Goal: Task Accomplishment & Management: Manage account settings

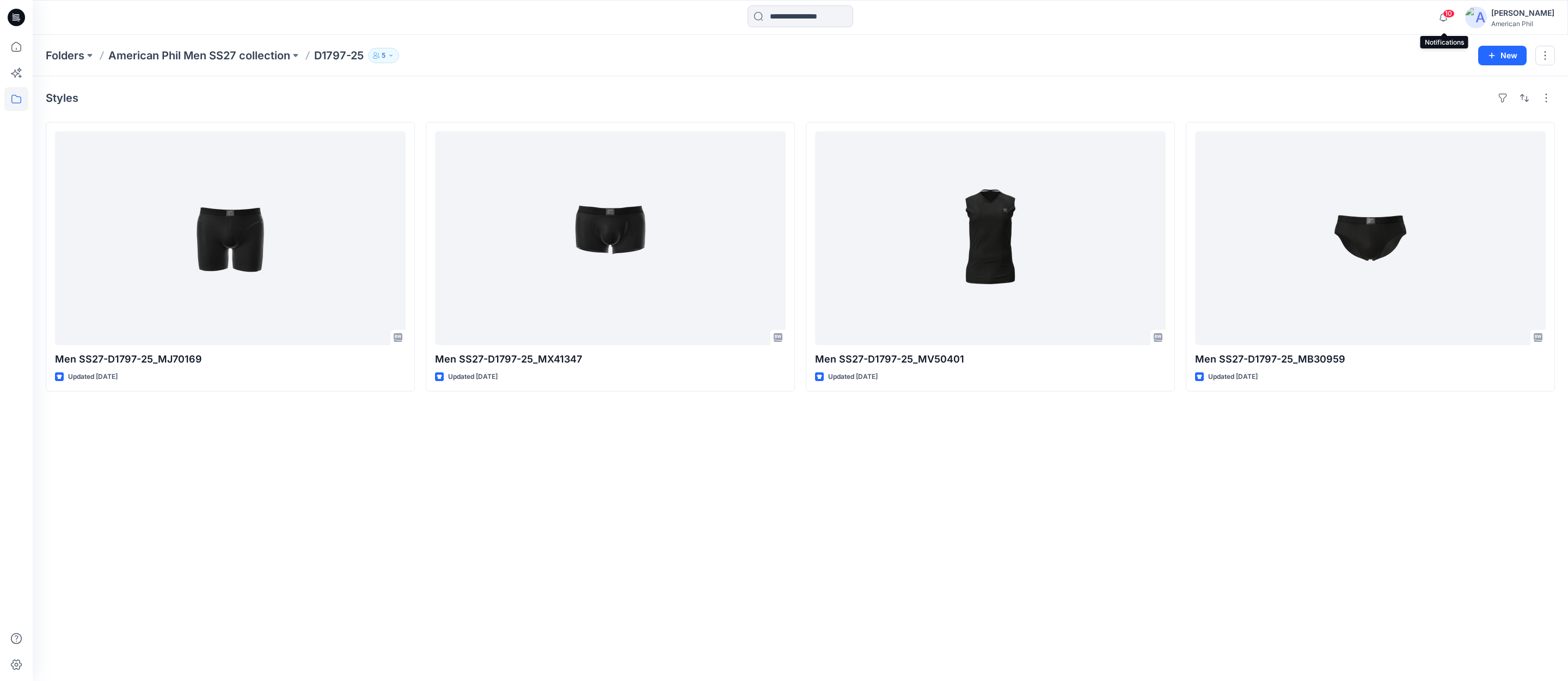
click at [1450, 13] on span "10" at bounding box center [1448, 13] width 12 height 9
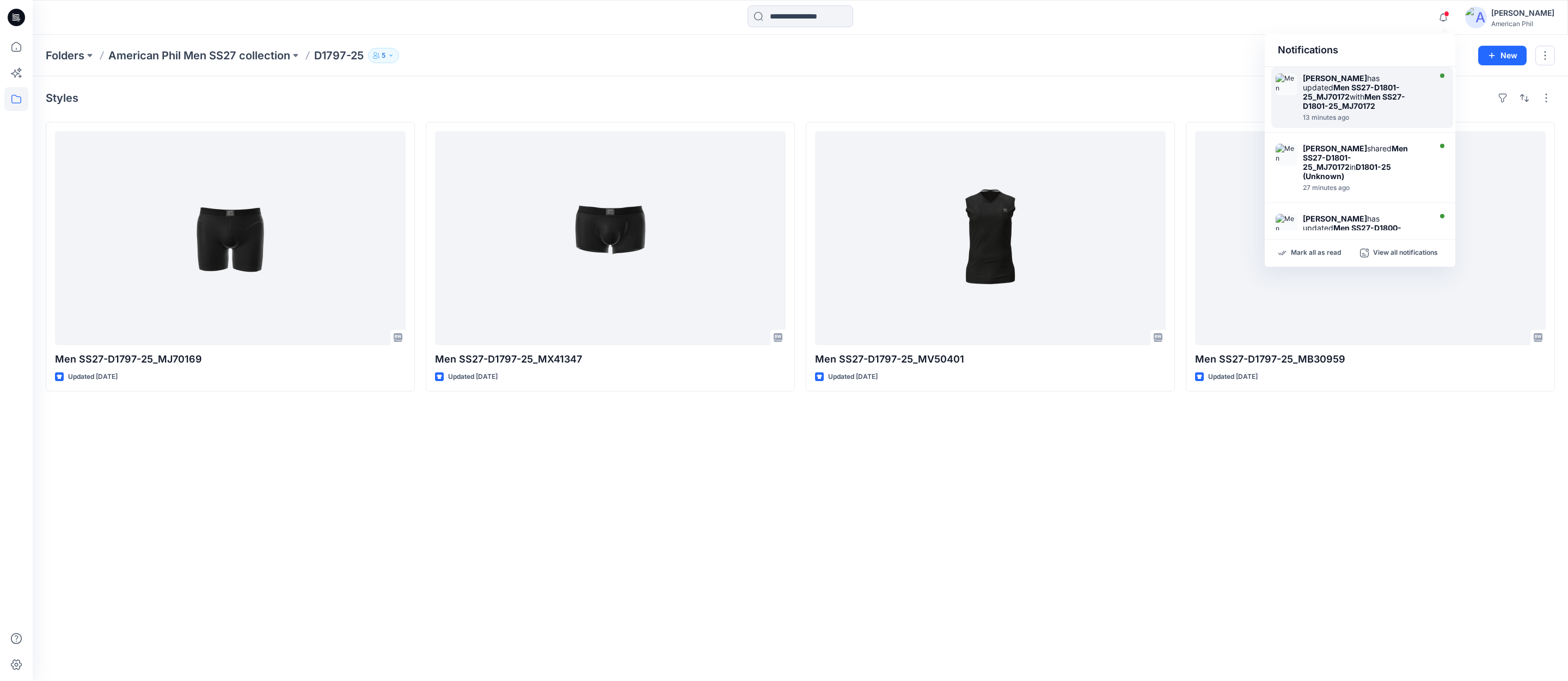
click at [1316, 90] on strong "Men SS27-D1801-25_MJ70172" at bounding box center [1350, 92] width 97 height 19
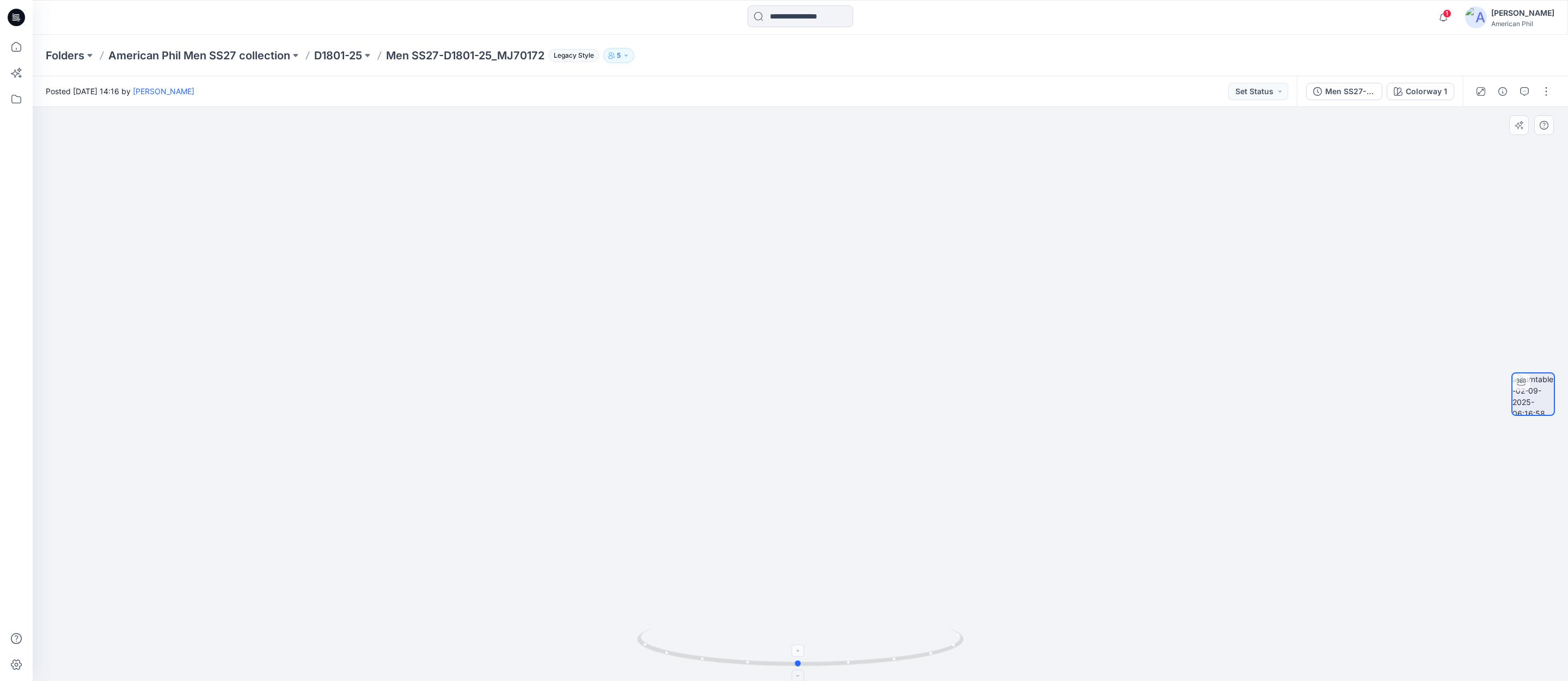
click at [815, 664] on icon at bounding box center [801, 648] width 329 height 41
click at [1451, 11] on span "1" at bounding box center [1446, 13] width 9 height 9
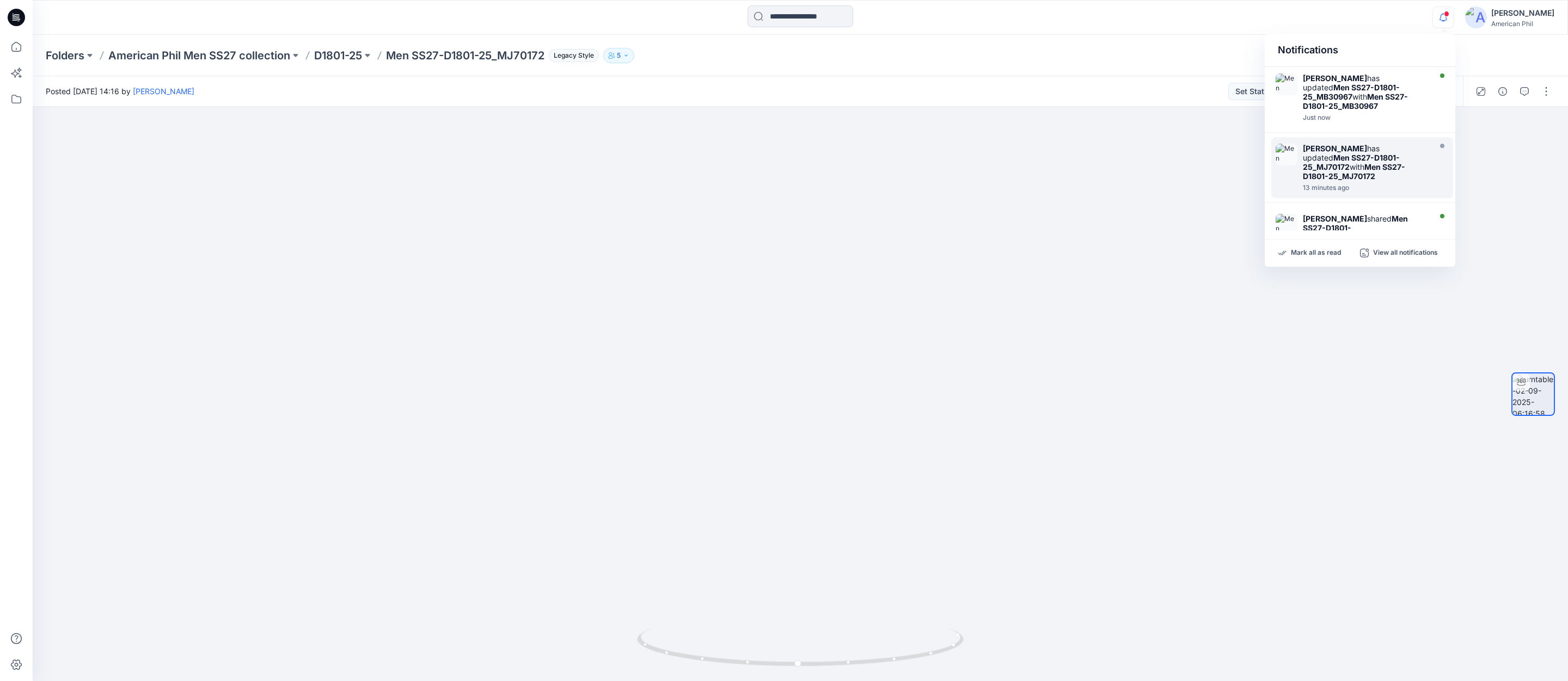
click at [1319, 153] on strong "Men SS27-D1801-25_MJ70172" at bounding box center [1350, 162] width 97 height 19
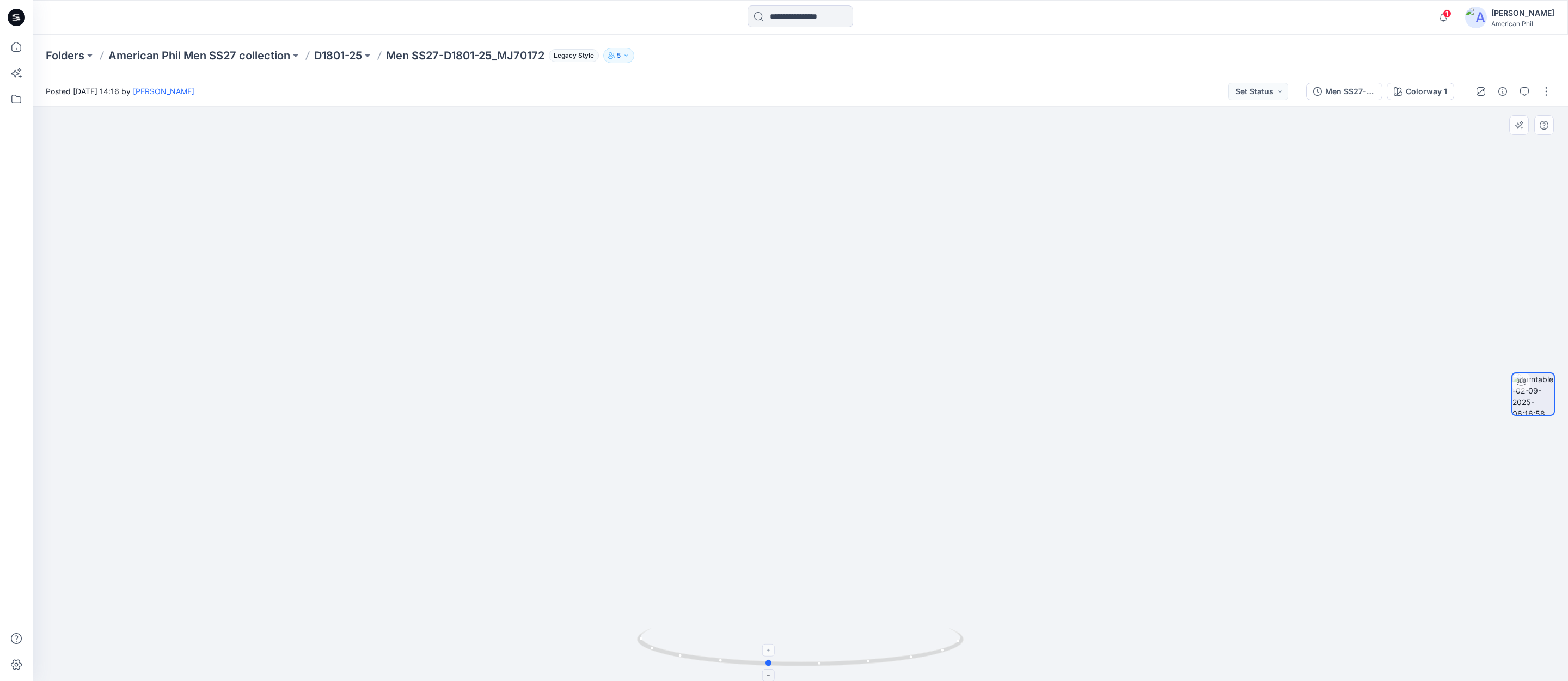
drag, startPoint x: 849, startPoint y: 661, endPoint x: 828, endPoint y: 662, distance: 21.0
click at [828, 662] on icon at bounding box center [801, 648] width 329 height 41
click at [1280, 94] on button "Set Status" at bounding box center [1258, 91] width 60 height 17
click at [1231, 142] on p "Accepted" at bounding box center [1228, 142] width 35 height 14
click at [1447, 13] on span "1" at bounding box center [1446, 13] width 9 height 9
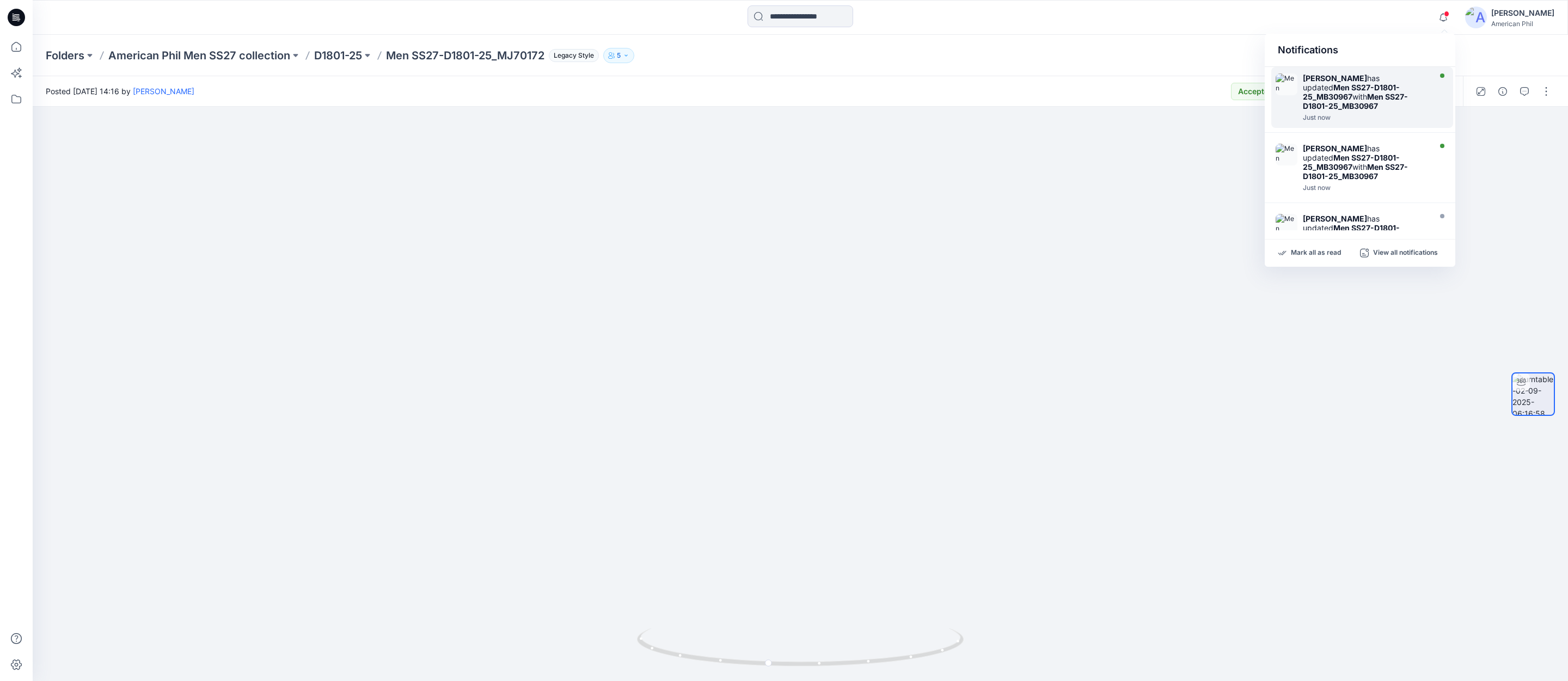
click at [1349, 93] on strong "Men SS27-D1801-25_MB30967" at bounding box center [1350, 92] width 97 height 19
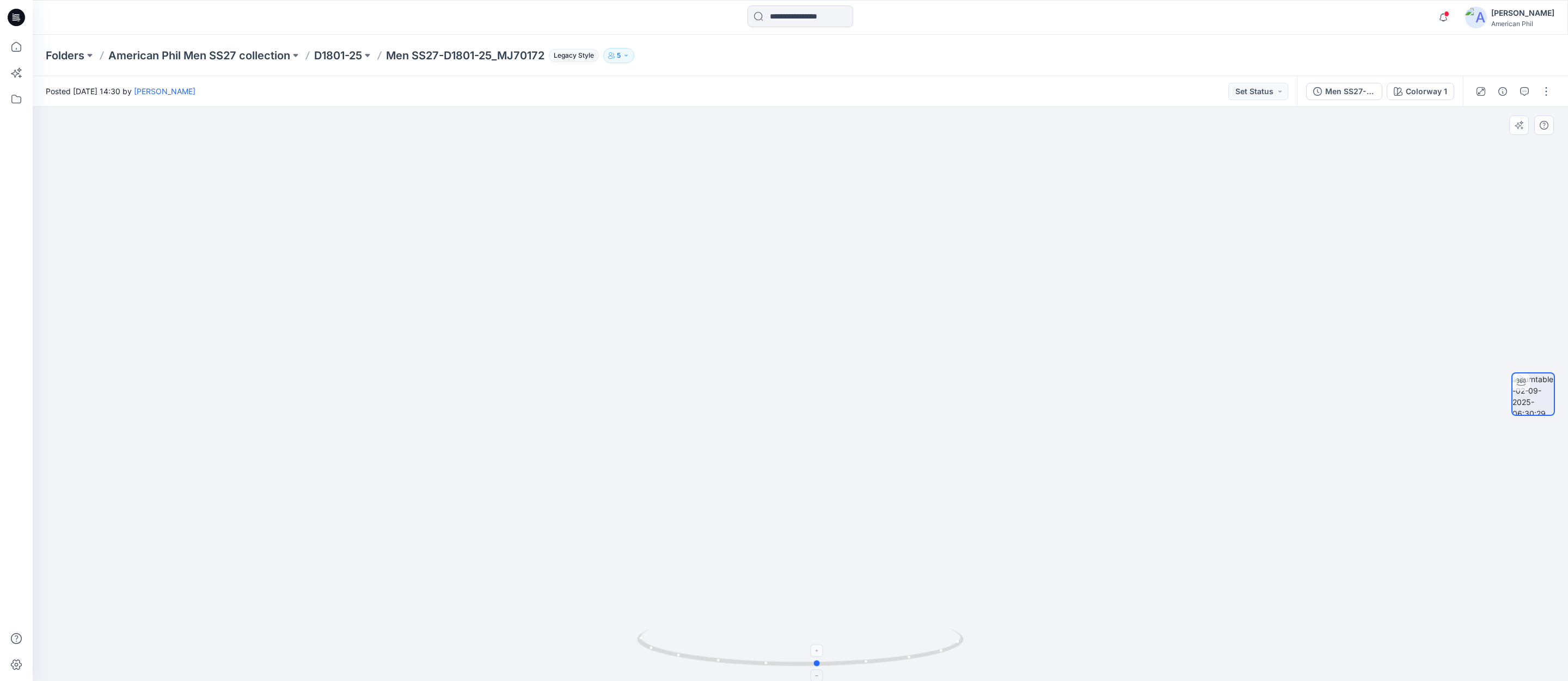
drag, startPoint x: 901, startPoint y: 658, endPoint x: 919, endPoint y: 651, distance: 19.3
click at [919, 651] on icon at bounding box center [801, 648] width 329 height 41
click at [1520, 88] on icon "button" at bounding box center [1524, 91] width 9 height 9
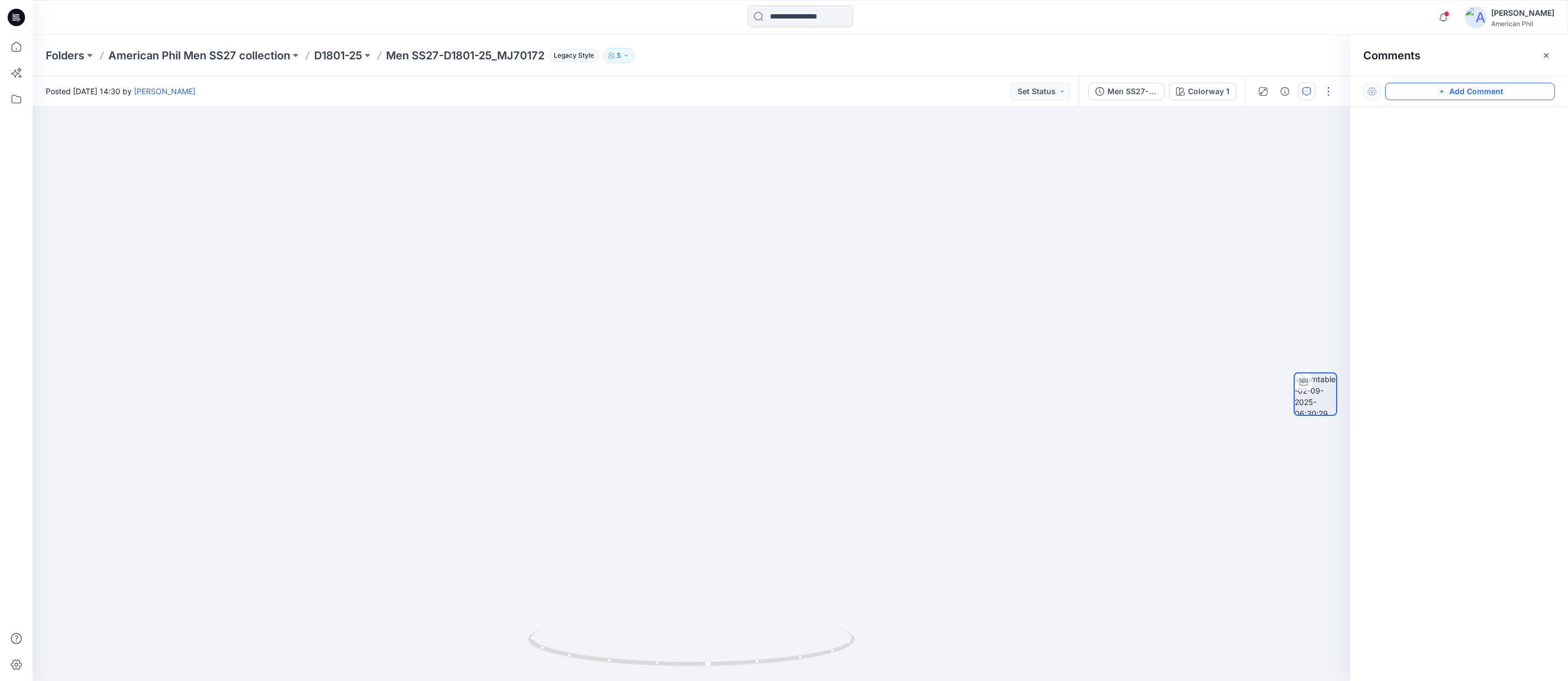
click at [1471, 92] on button "Add Comment" at bounding box center [1469, 91] width 170 height 17
click at [695, 261] on div "1" at bounding box center [691, 394] width 1317 height 574
type textarea "**********"
click at [839, 335] on button "Post" at bounding box center [833, 332] width 30 height 17
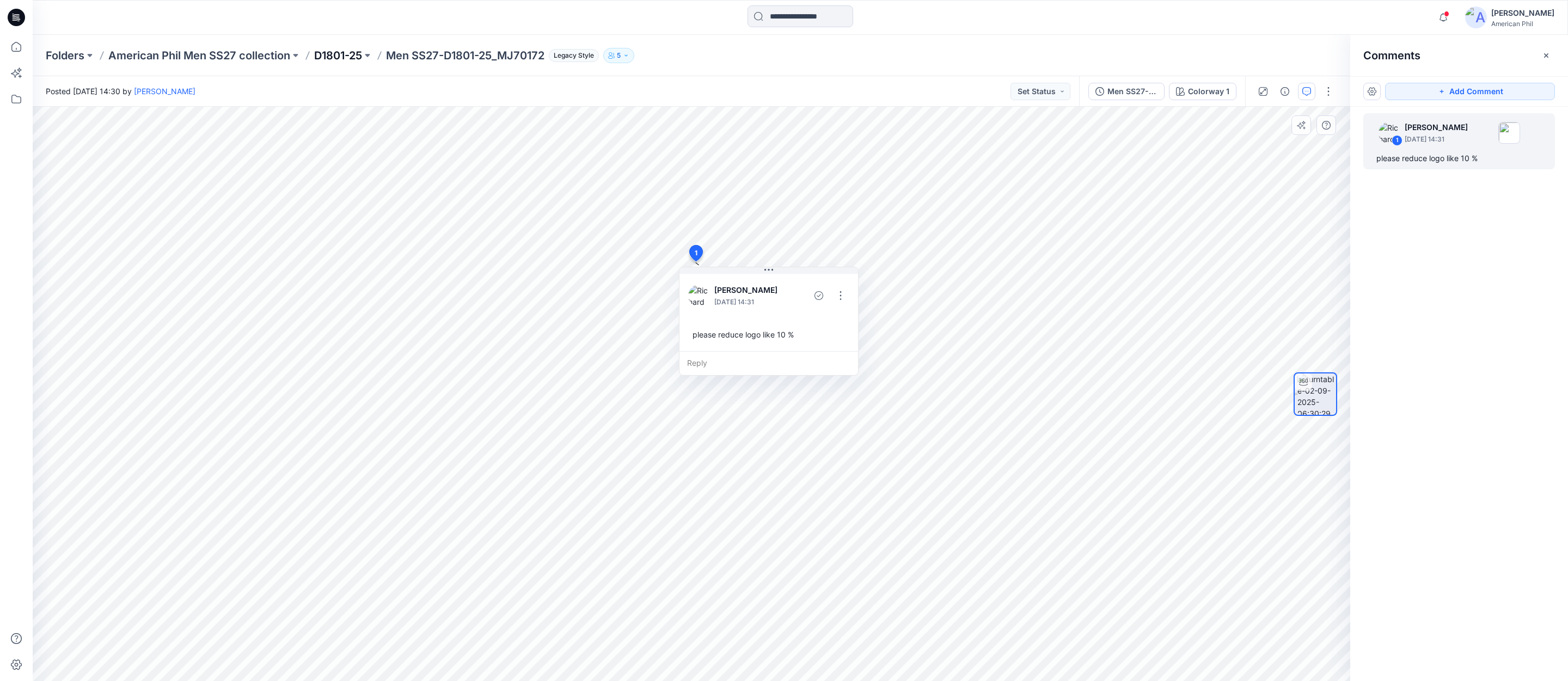
click at [339, 54] on p "D1801-25" at bounding box center [338, 56] width 48 height 15
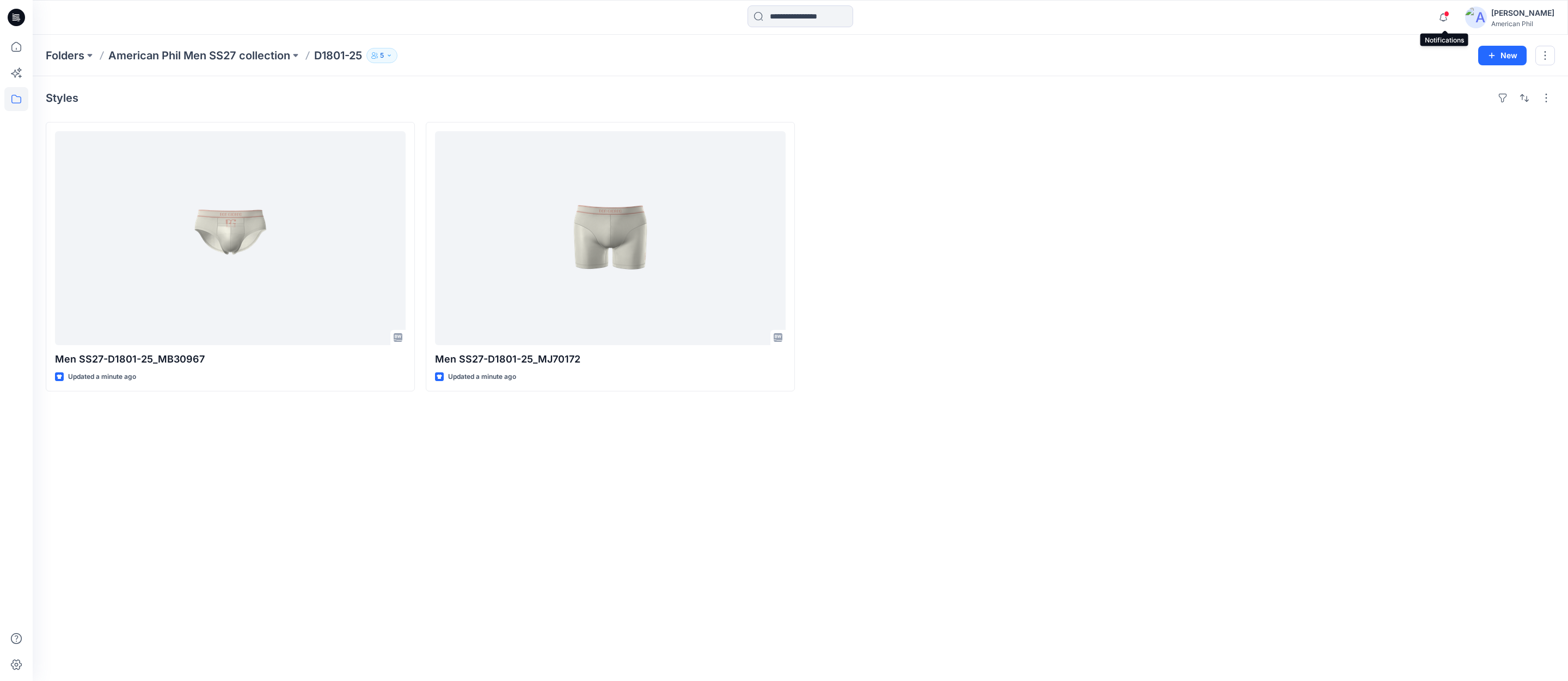
click at [1448, 15] on span at bounding box center [1446, 14] width 6 height 6
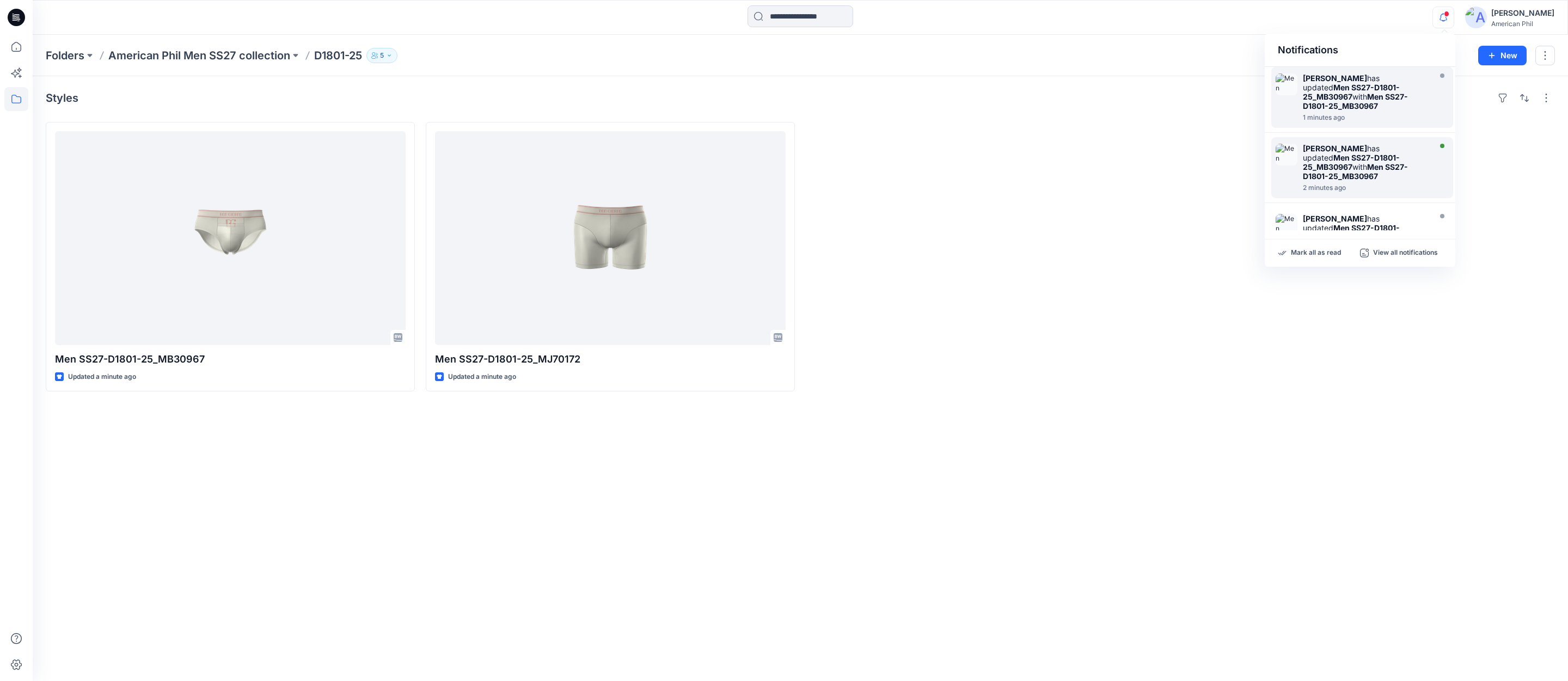
scroll to position [44, 0]
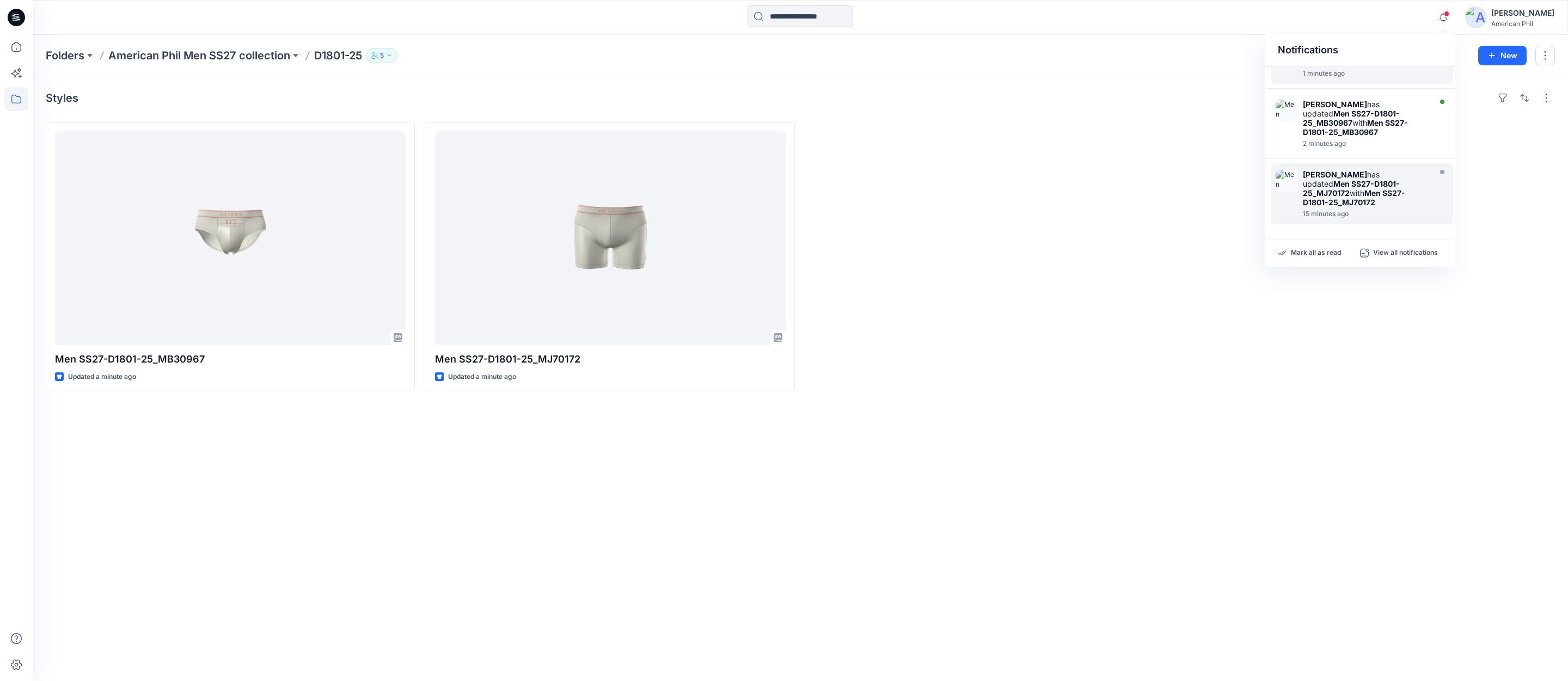
click at [1291, 174] on img at bounding box center [1286, 180] width 22 height 22
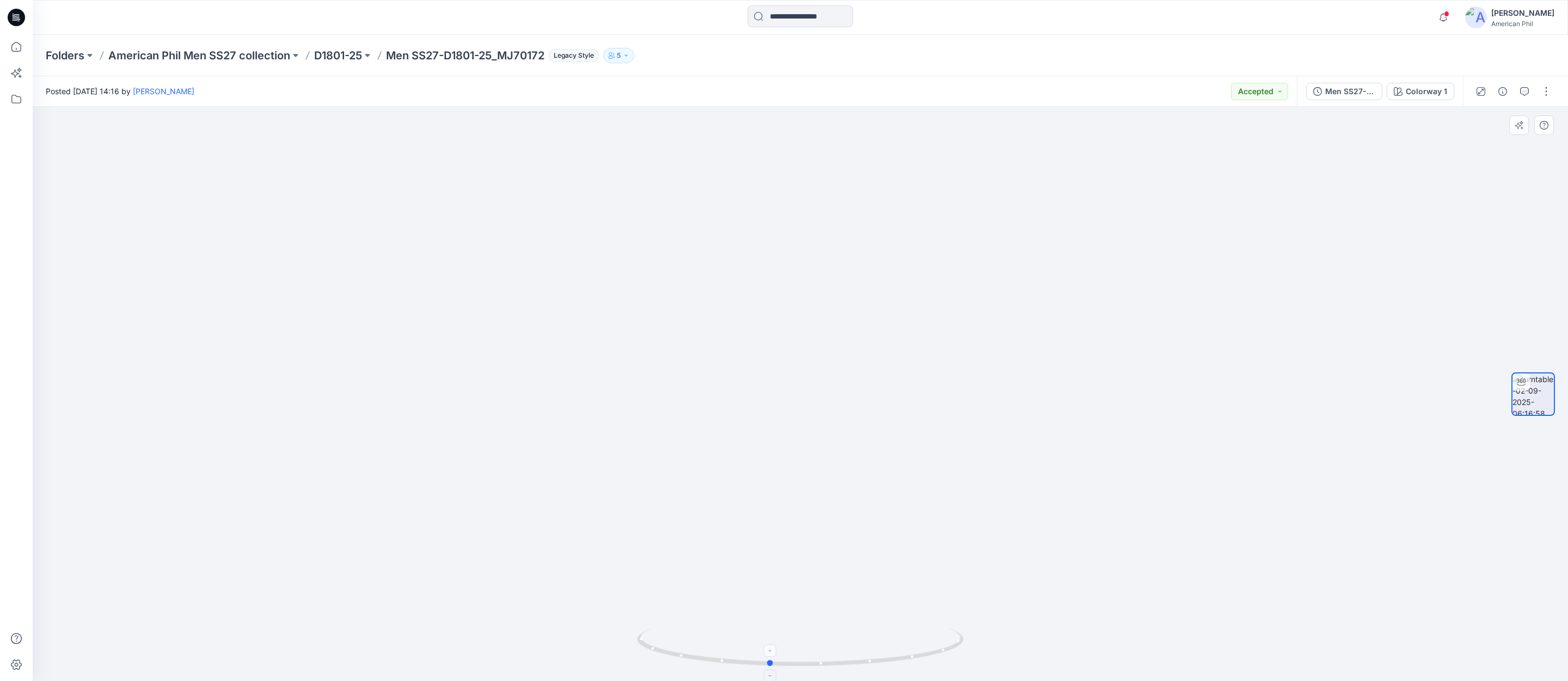
drag, startPoint x: 885, startPoint y: 659, endPoint x: 854, endPoint y: 657, distance: 31.1
click at [854, 657] on icon at bounding box center [801, 648] width 329 height 41
click at [336, 54] on p "D1801-25" at bounding box center [338, 56] width 48 height 15
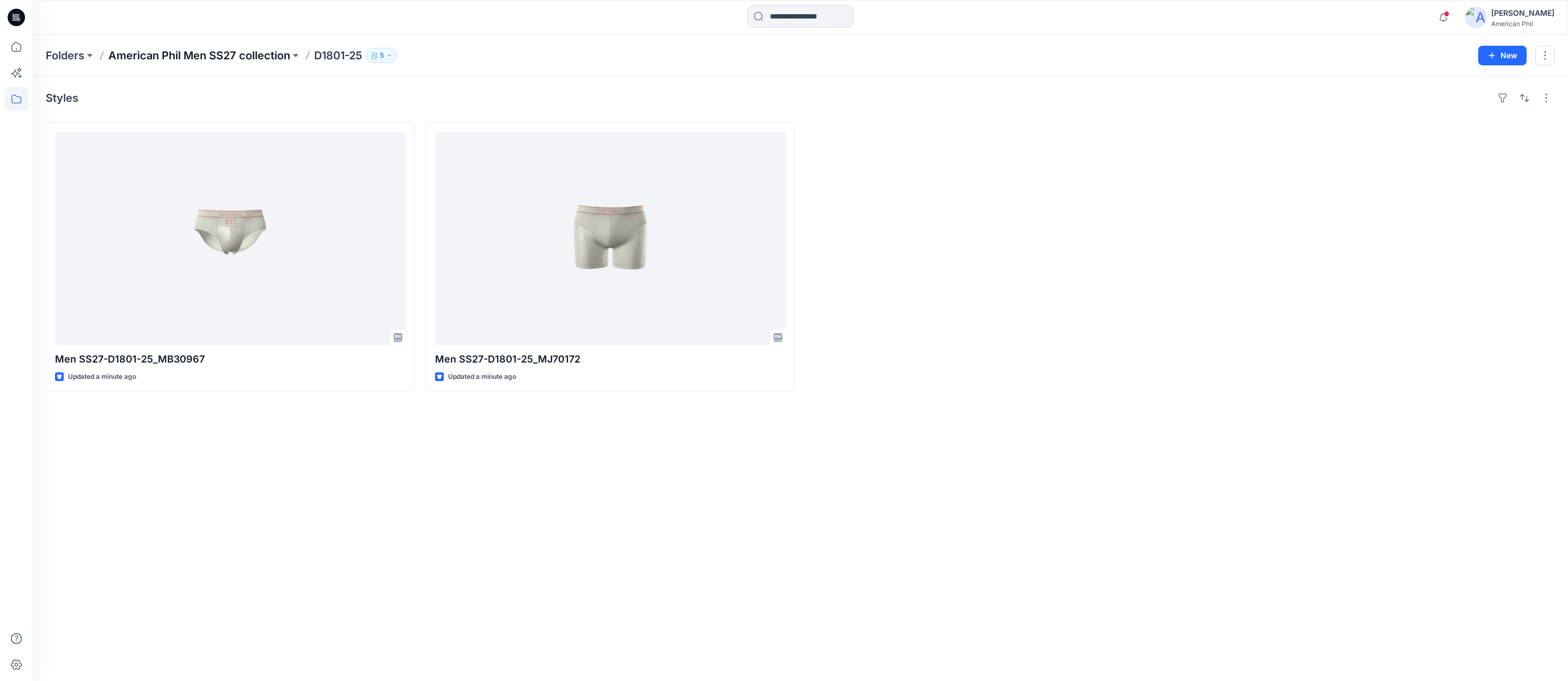
click at [251, 51] on p "American Phil Men SS27 collection" at bounding box center [199, 56] width 182 height 15
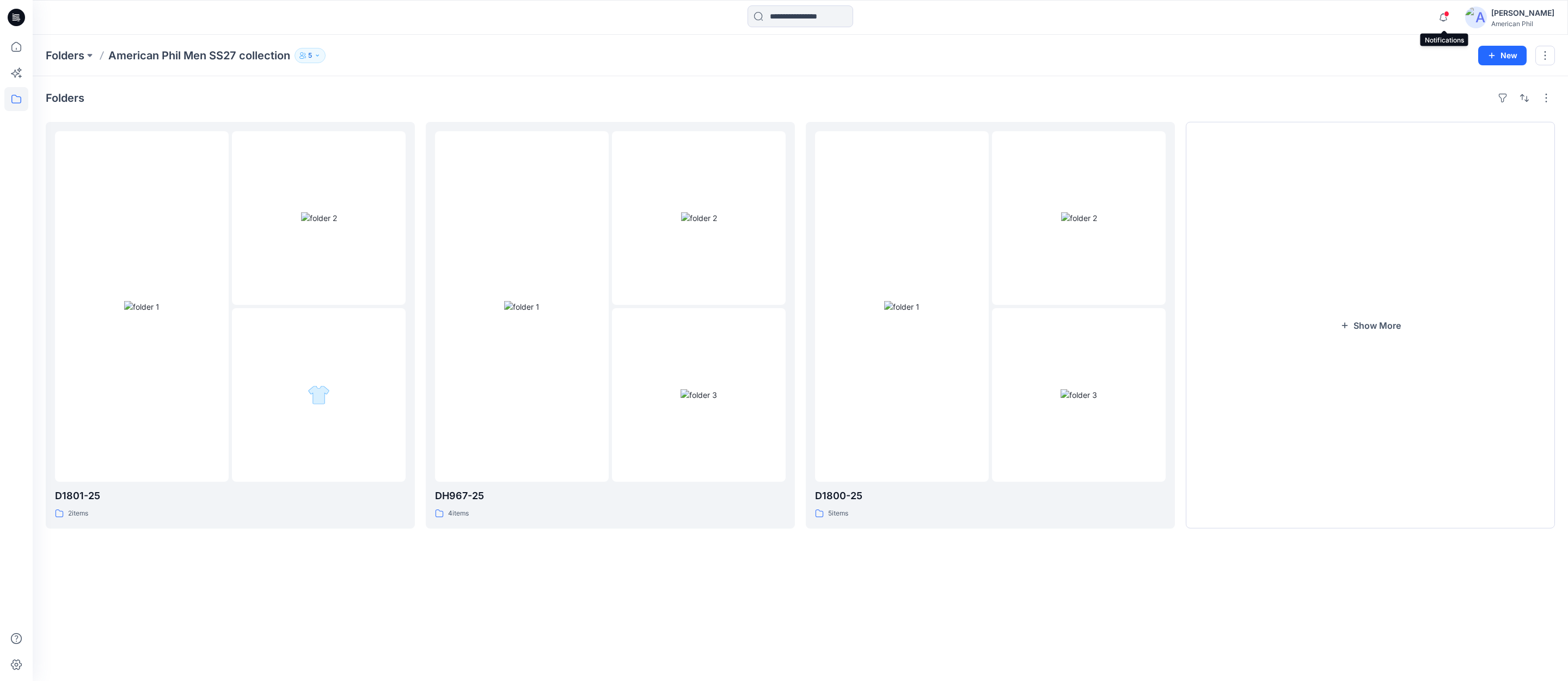
click at [1447, 15] on span at bounding box center [1446, 14] width 6 height 6
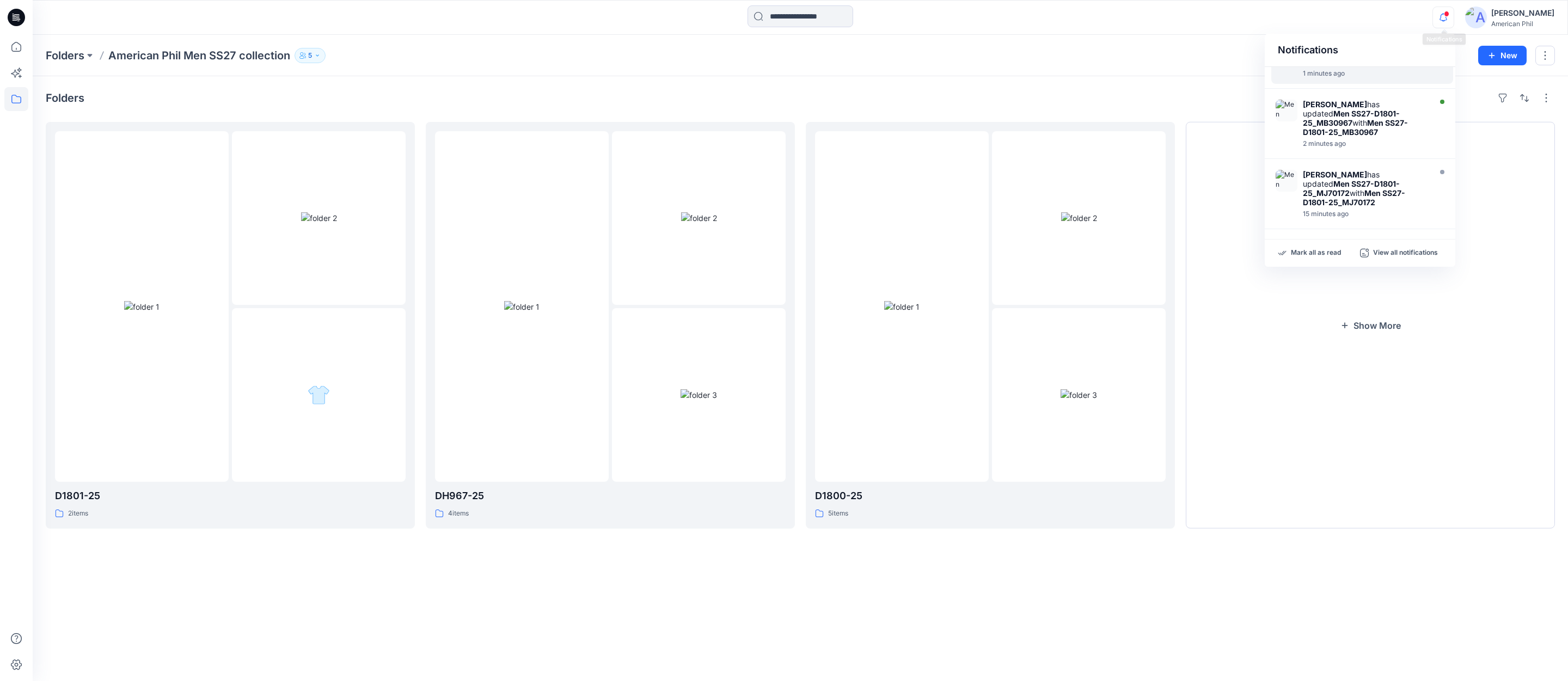
scroll to position [44, 0]
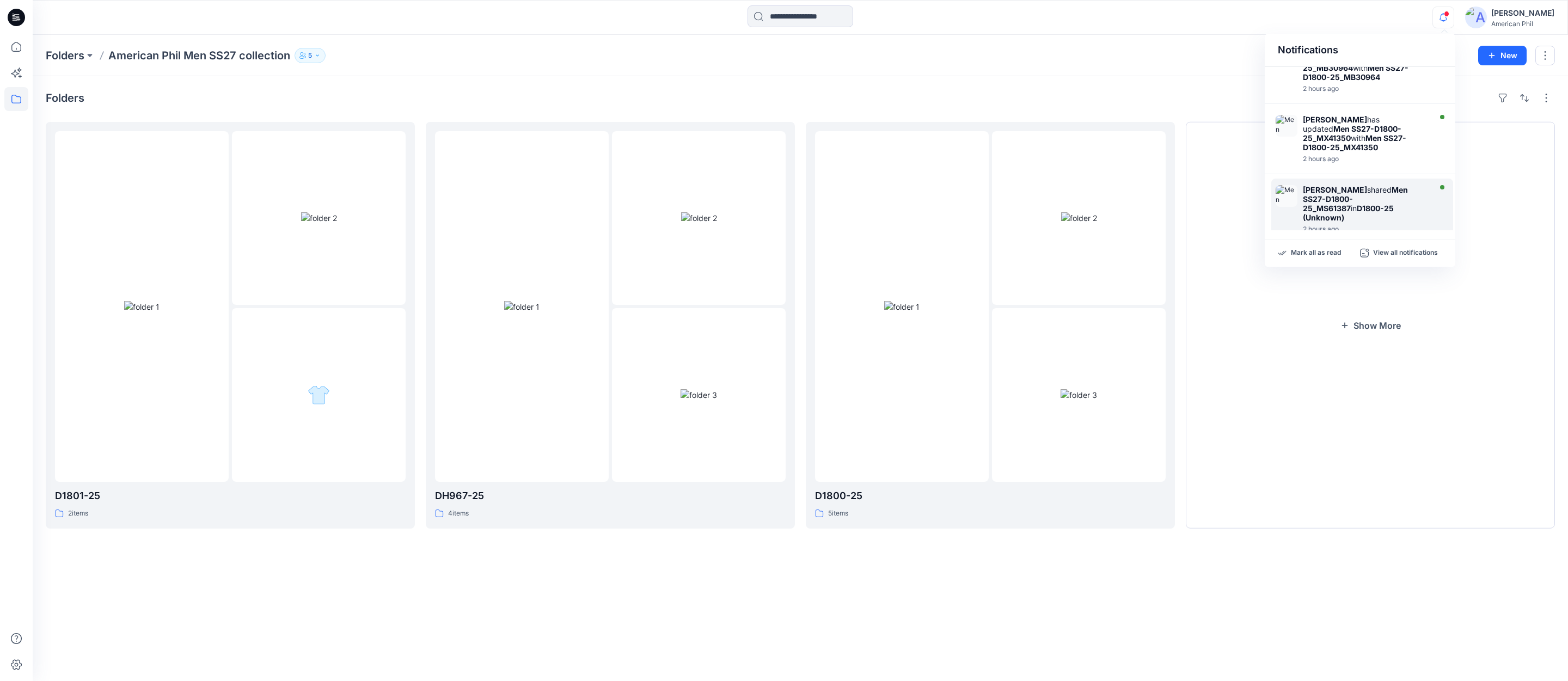
click at [1290, 185] on img at bounding box center [1286, 195] width 22 height 22
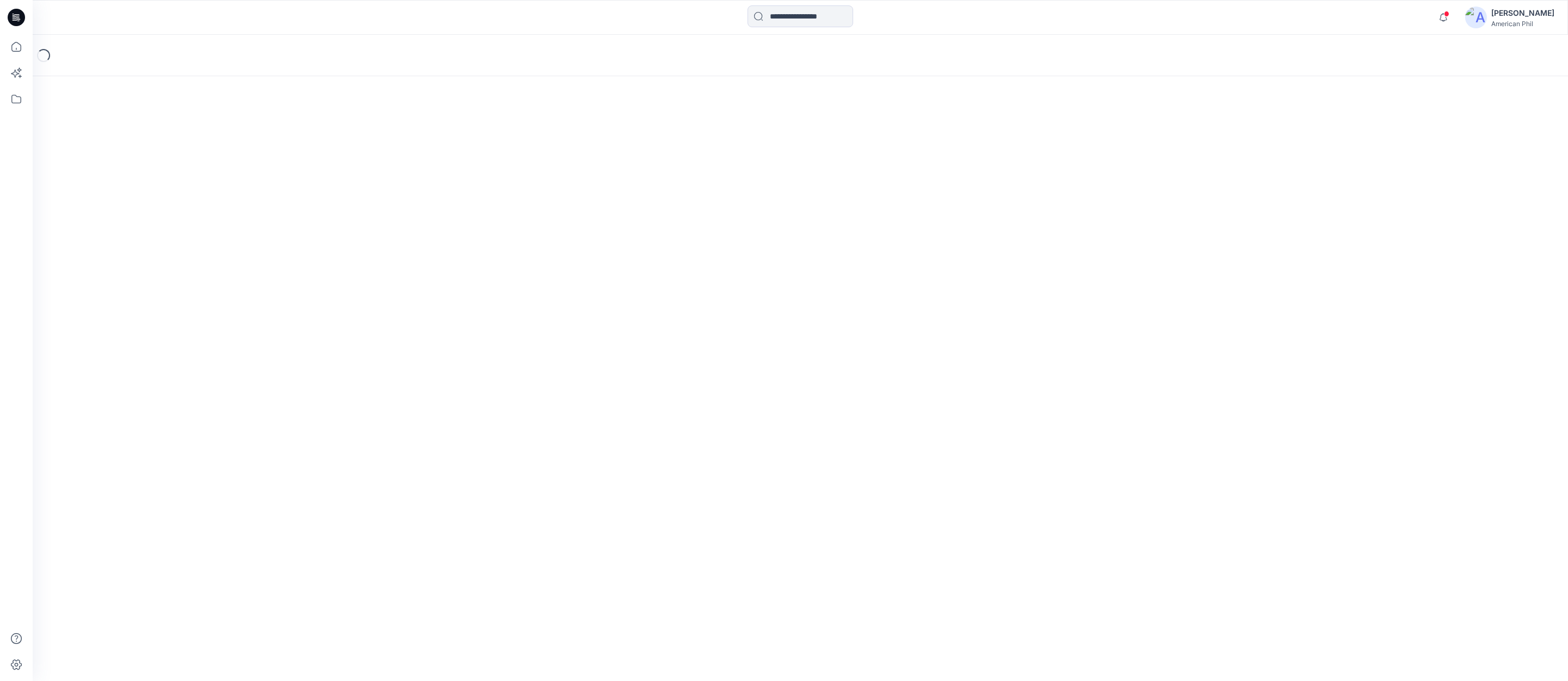
scroll to position [307, 0]
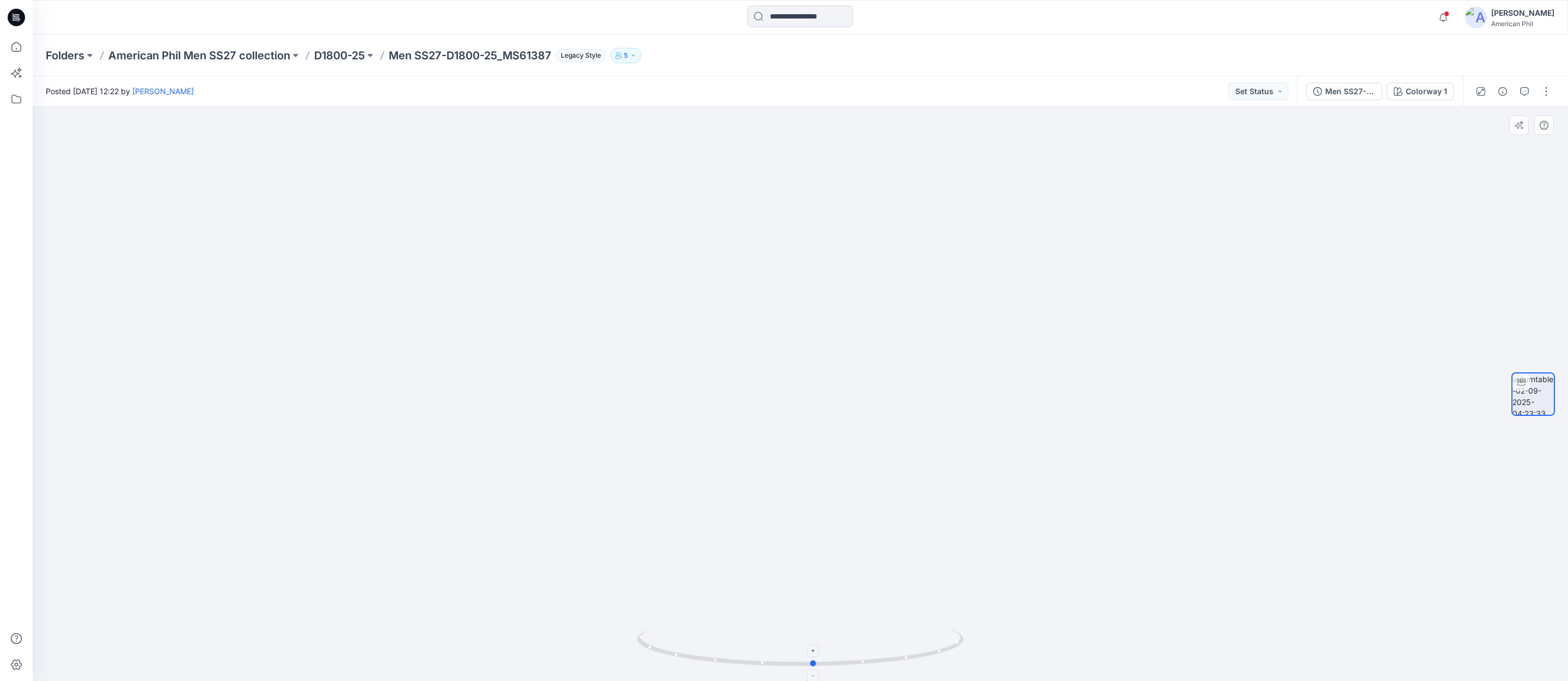
drag, startPoint x: 891, startPoint y: 659, endPoint x: 905, endPoint y: 659, distance: 14.0
click at [905, 659] on icon at bounding box center [801, 648] width 329 height 41
click at [1278, 89] on button "Set Status" at bounding box center [1258, 91] width 60 height 17
click at [1218, 138] on p "Accepted" at bounding box center [1228, 142] width 35 height 14
drag, startPoint x: 887, startPoint y: 659, endPoint x: 883, endPoint y: 639, distance: 20.4
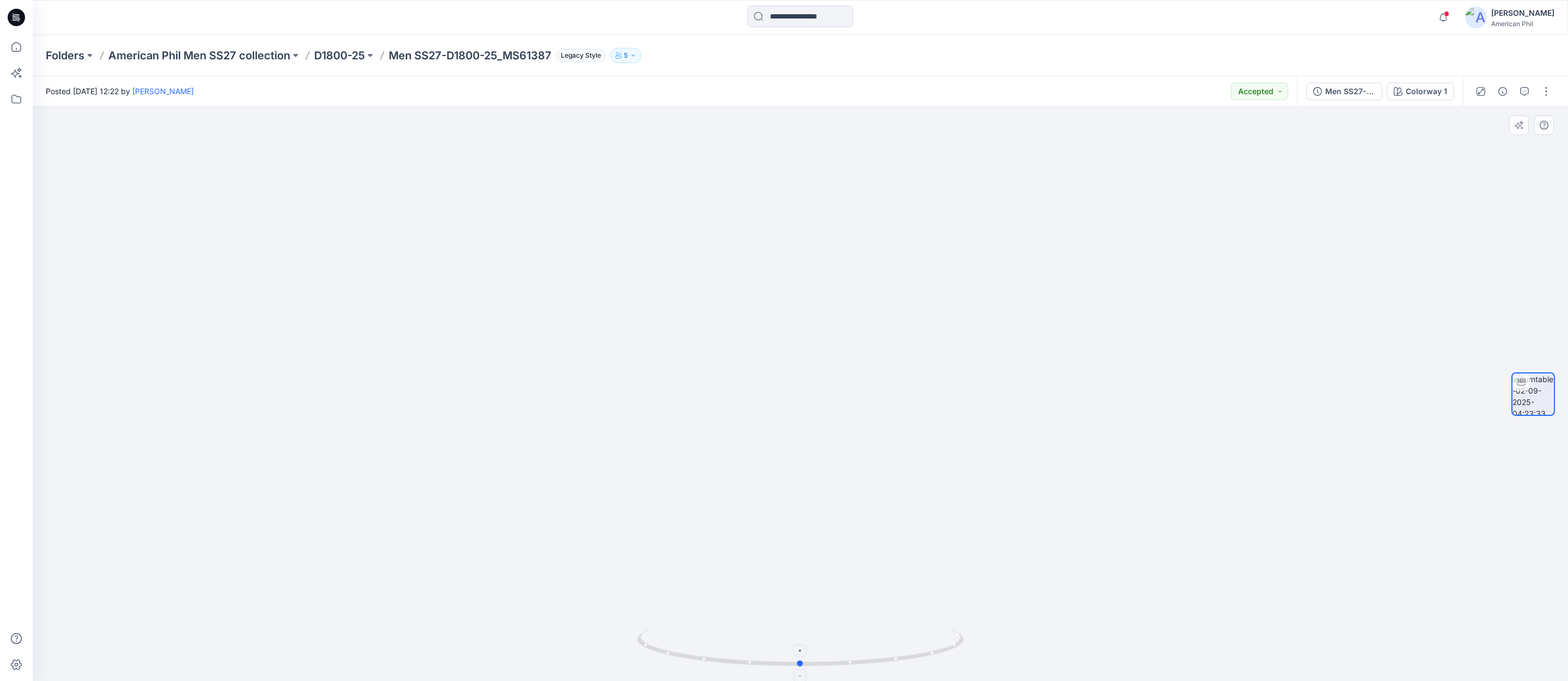
click at [878, 641] on icon at bounding box center [801, 648] width 329 height 41
click at [335, 54] on p "D1800-25" at bounding box center [339, 56] width 51 height 15
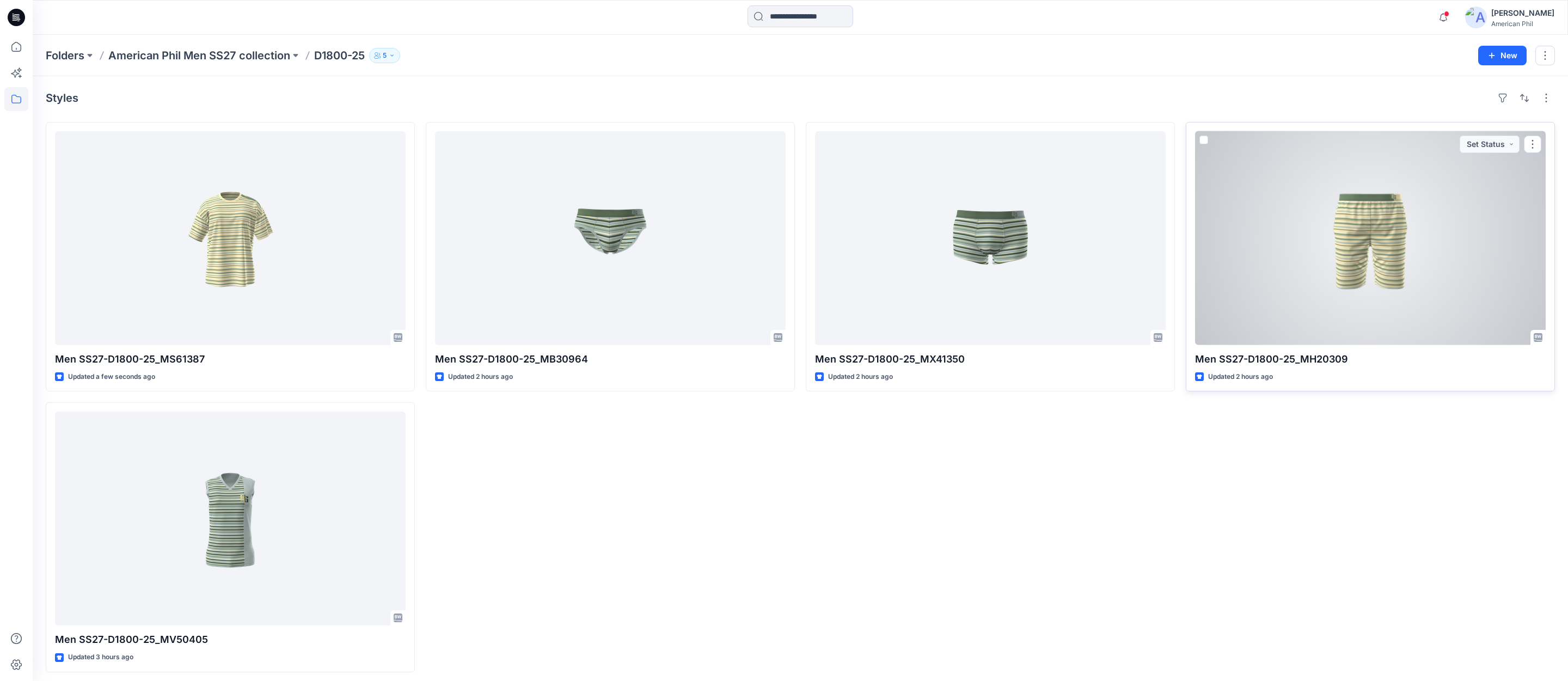
click at [1364, 223] on div at bounding box center [1370, 238] width 350 height 214
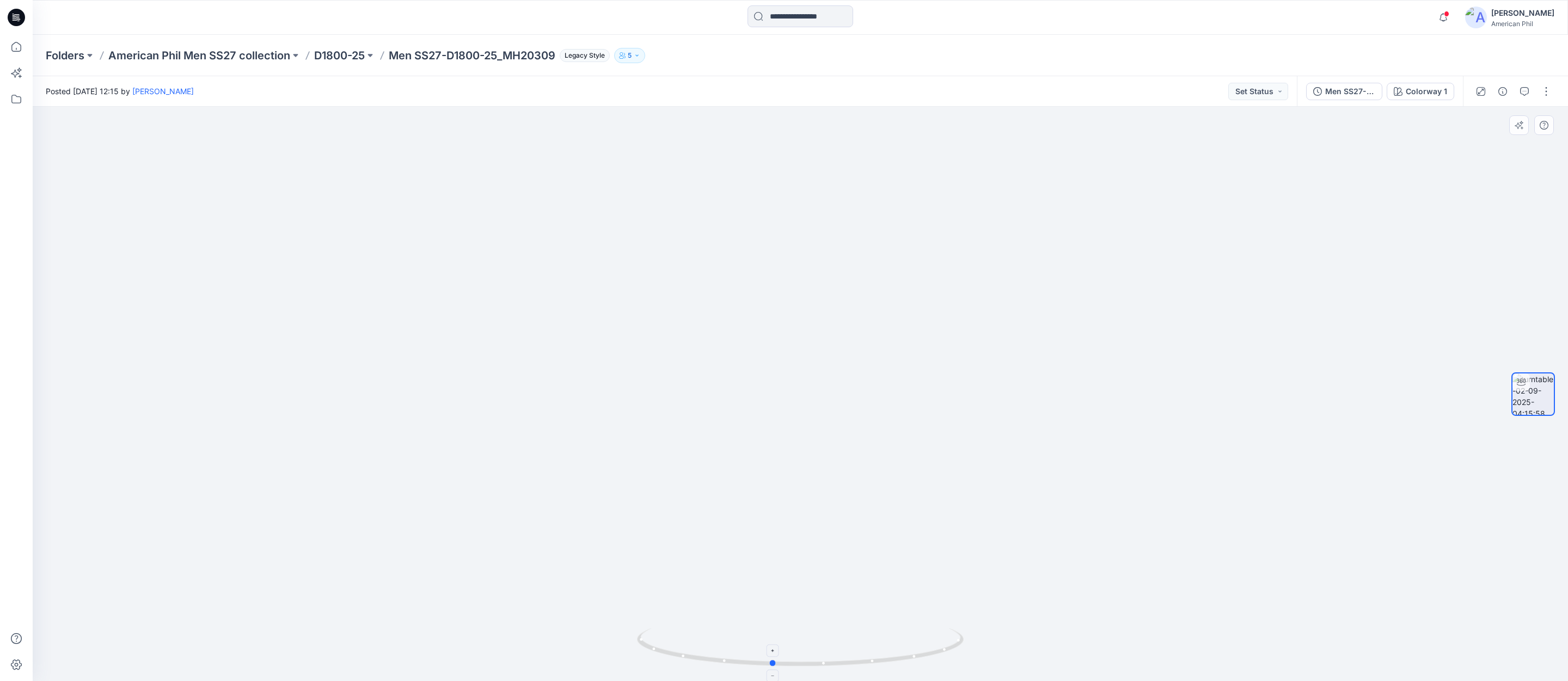
drag, startPoint x: 828, startPoint y: 666, endPoint x: 799, endPoint y: 666, distance: 29.0
click at [799, 666] on icon at bounding box center [801, 648] width 329 height 41
drag, startPoint x: 856, startPoint y: 663, endPoint x: 1015, endPoint y: 534, distance: 204.7
click at [910, 655] on icon at bounding box center [801, 648] width 329 height 41
click at [1280, 90] on button "Set Status" at bounding box center [1258, 91] width 60 height 17
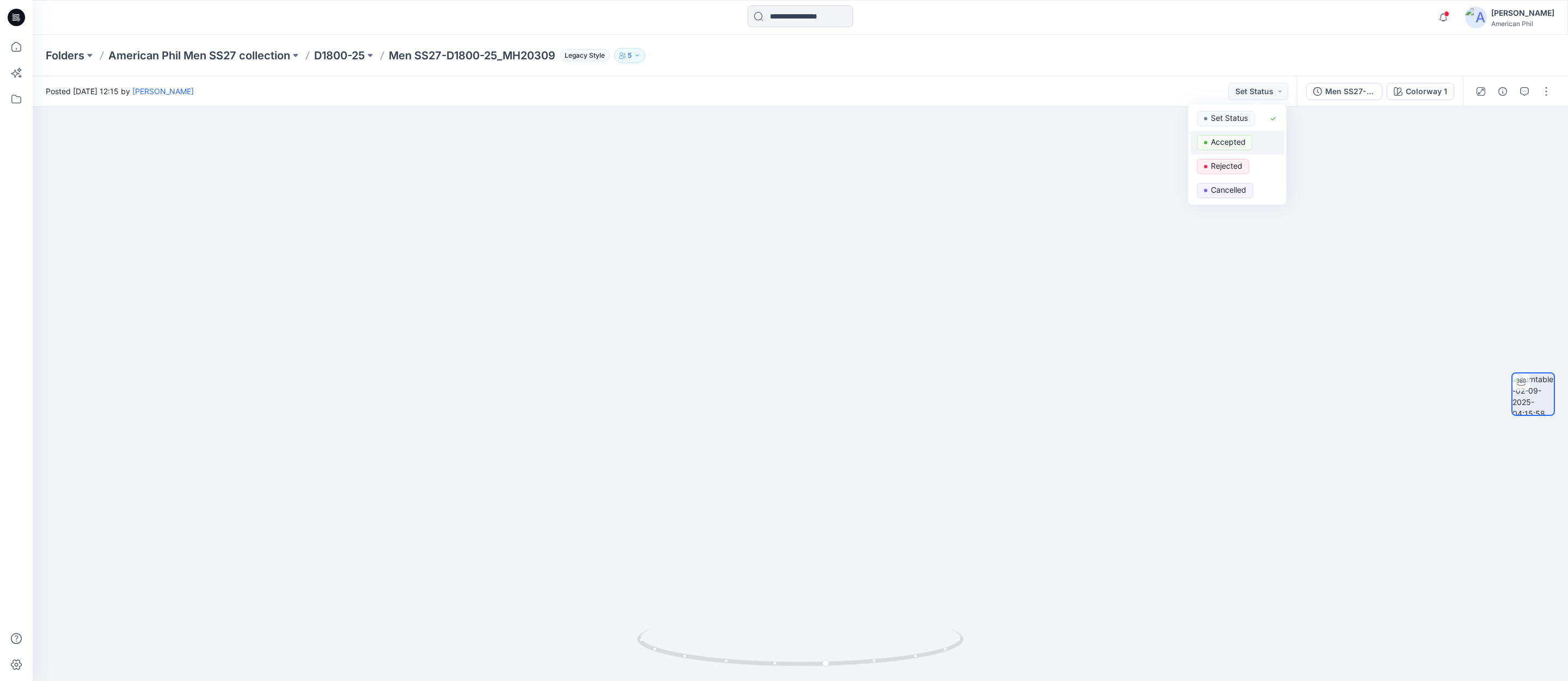
click at [1221, 140] on p "Accepted" at bounding box center [1228, 142] width 35 height 14
click at [345, 54] on p "D1800-25" at bounding box center [339, 56] width 51 height 15
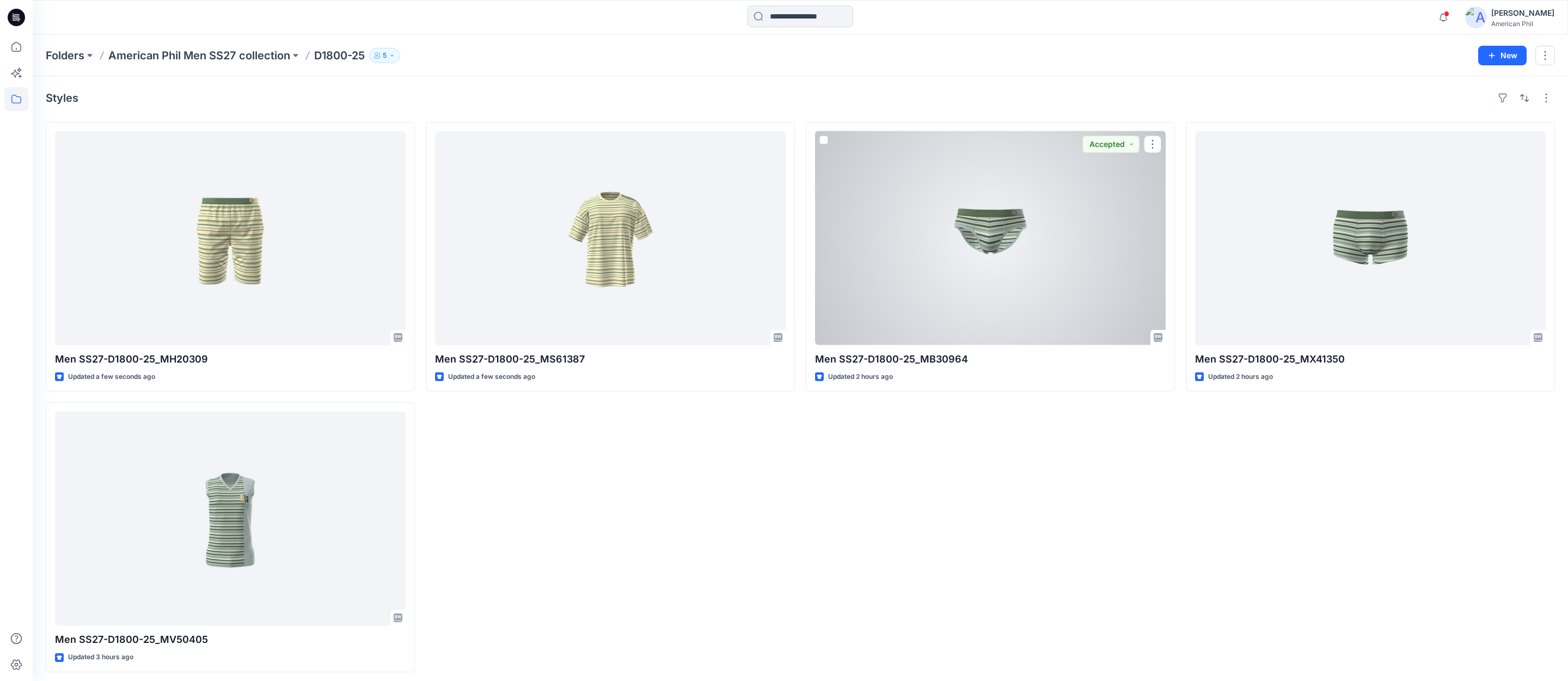
click at [993, 229] on div at bounding box center [990, 238] width 350 height 214
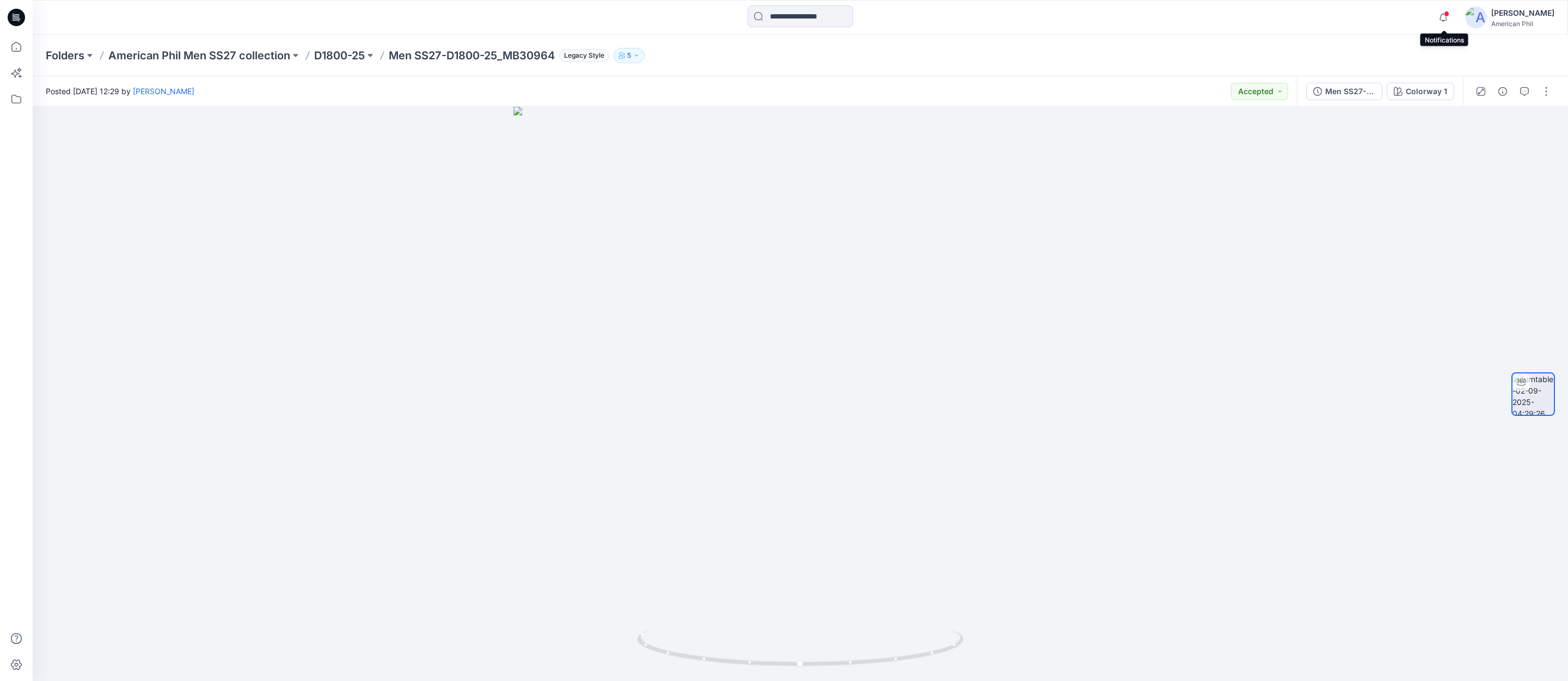
click at [1446, 15] on span at bounding box center [1446, 14] width 6 height 6
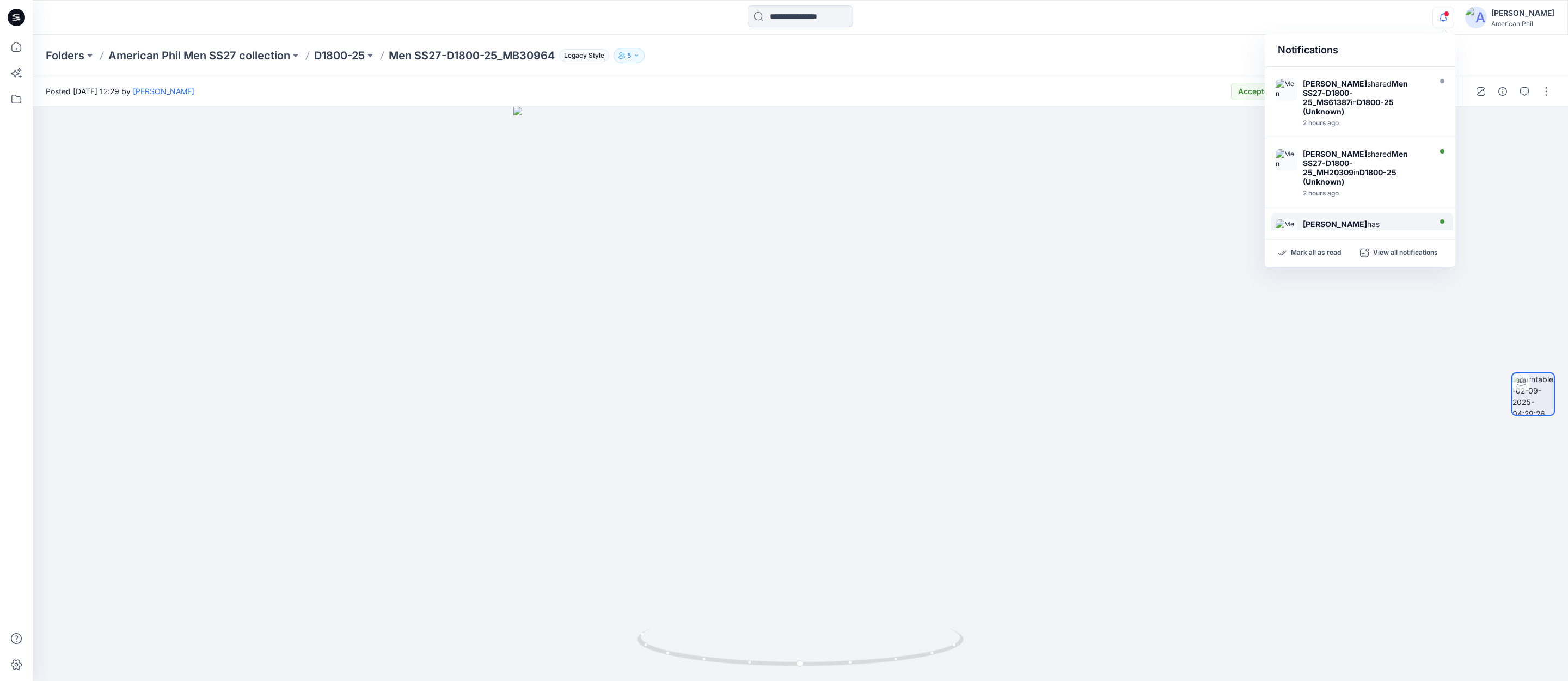
click at [1291, 220] on img at bounding box center [1286, 230] width 22 height 22
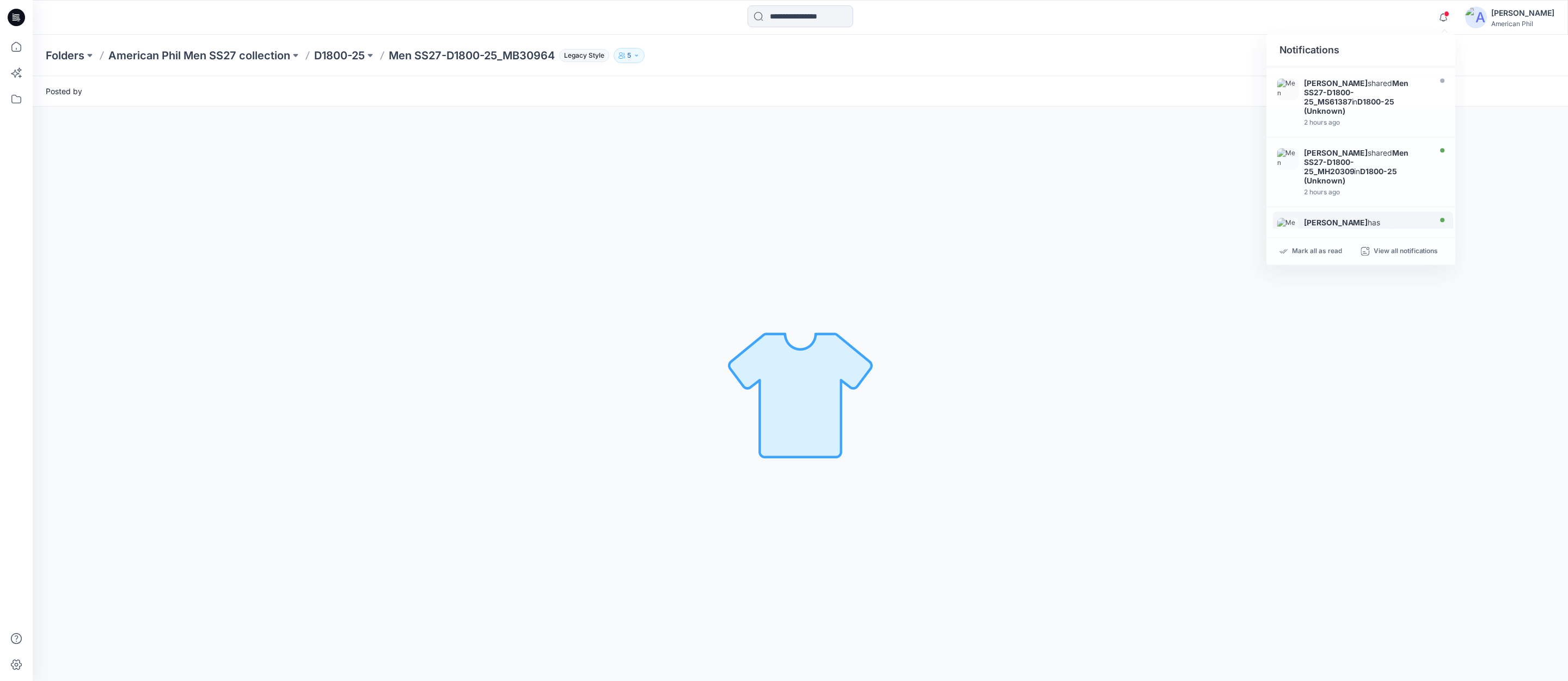
scroll to position [418, 0]
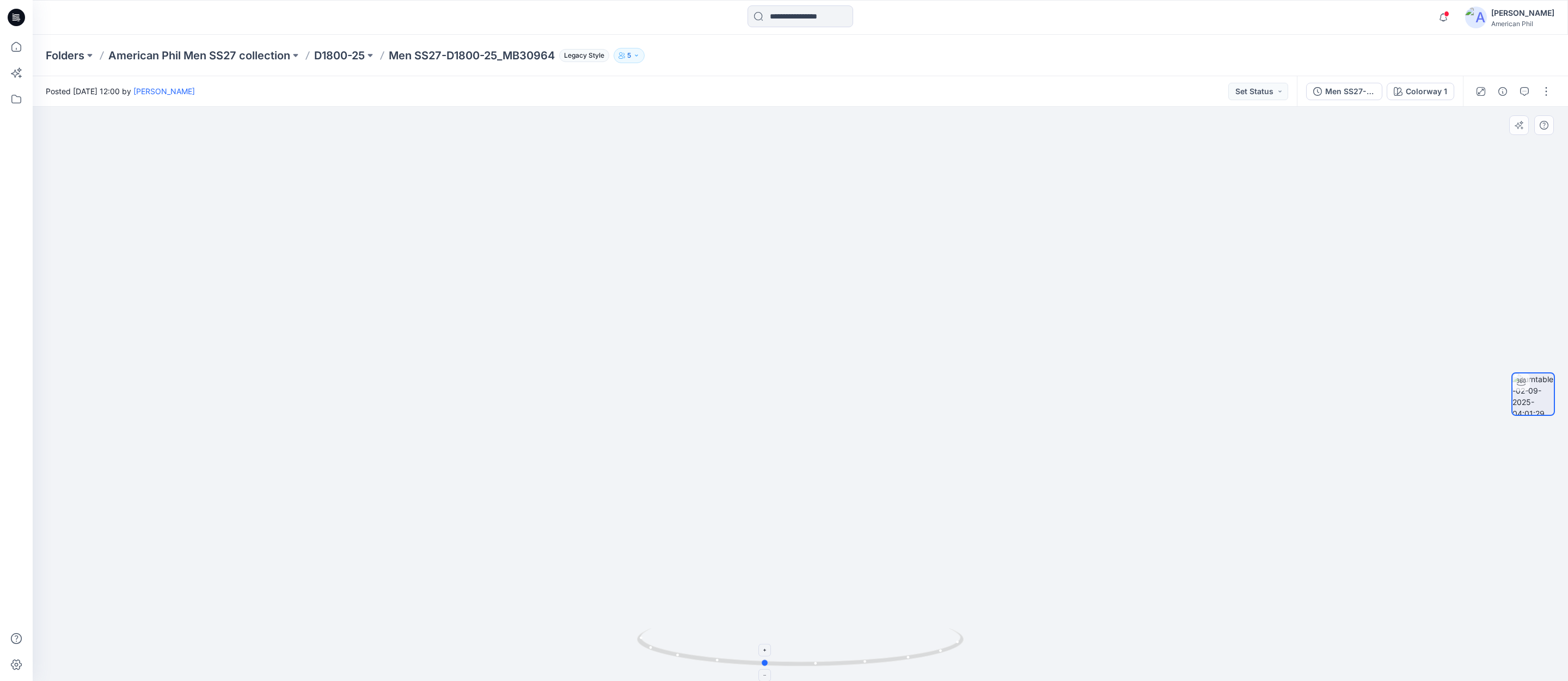
drag, startPoint x: 863, startPoint y: 664, endPoint x: 831, endPoint y: 651, distance: 34.5
click at [831, 651] on icon at bounding box center [801, 648] width 329 height 41
click at [332, 51] on p "D1800-25" at bounding box center [339, 56] width 51 height 15
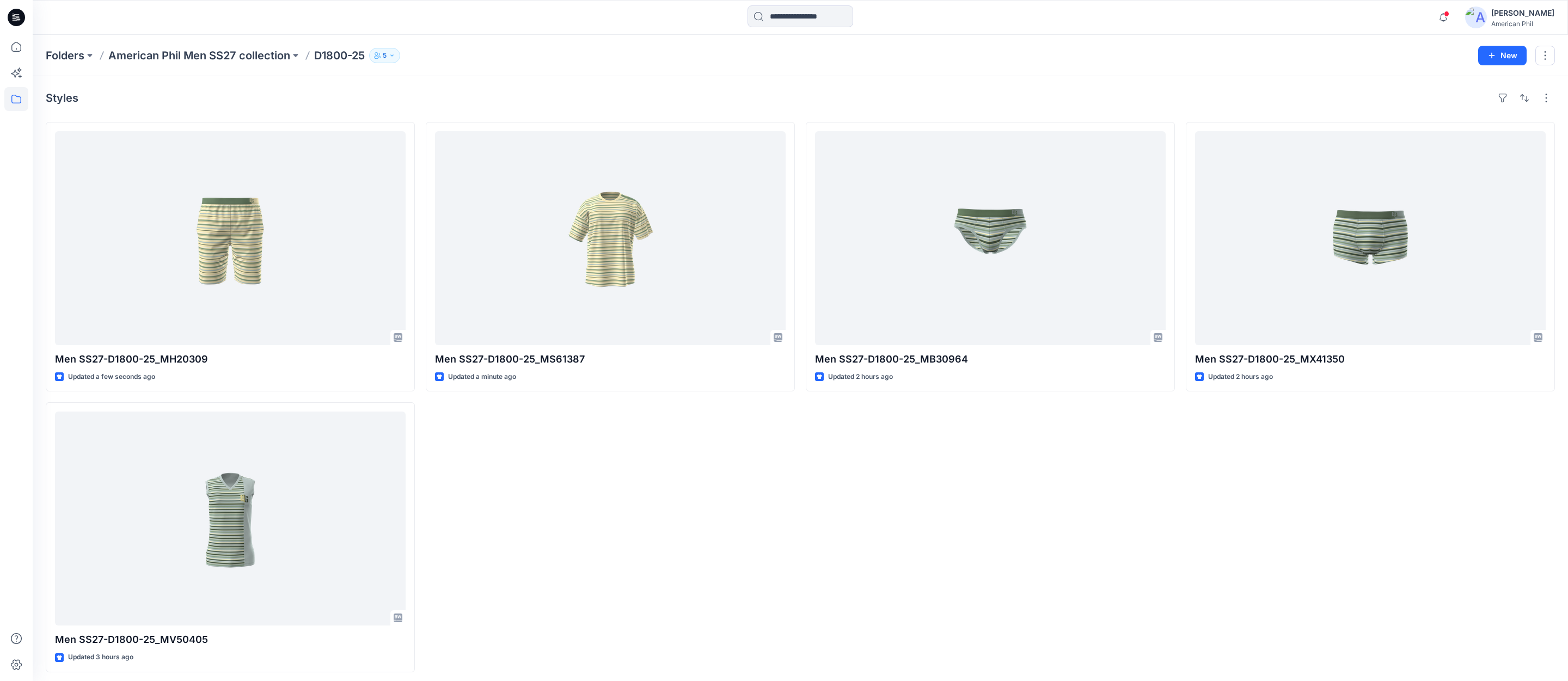
click at [225, 54] on p "American Phil Men SS27 collection" at bounding box center [199, 56] width 182 height 15
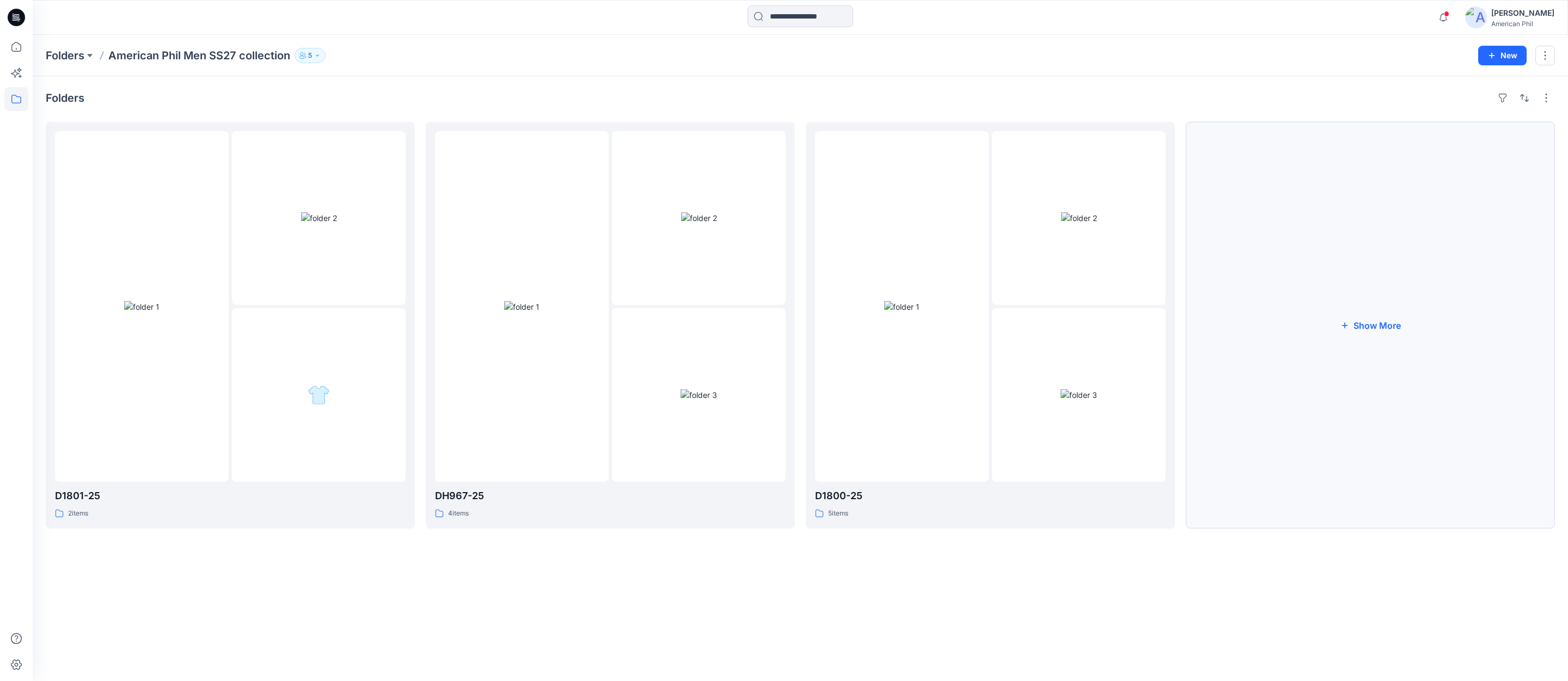
click at [1371, 325] on button "Show More" at bounding box center [1370, 325] width 369 height 407
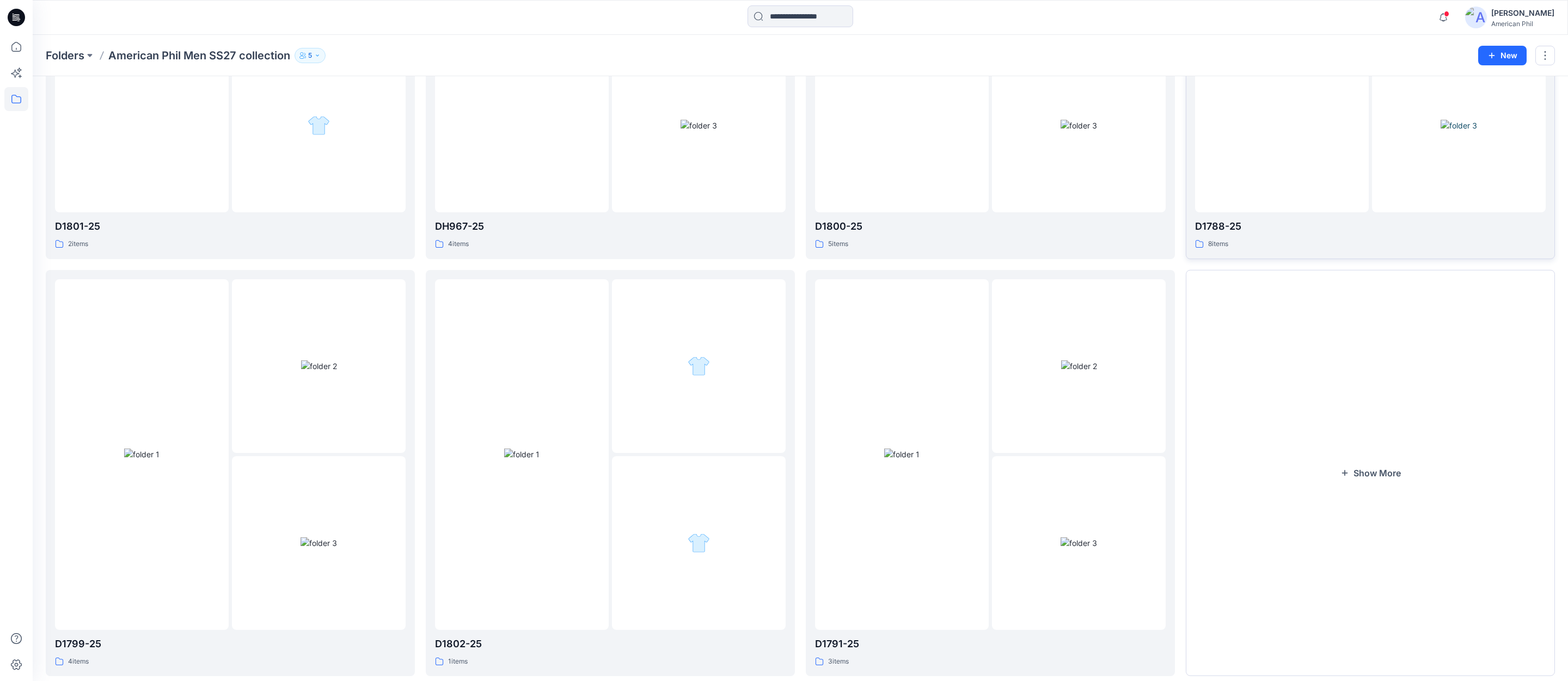
scroll to position [295, 0]
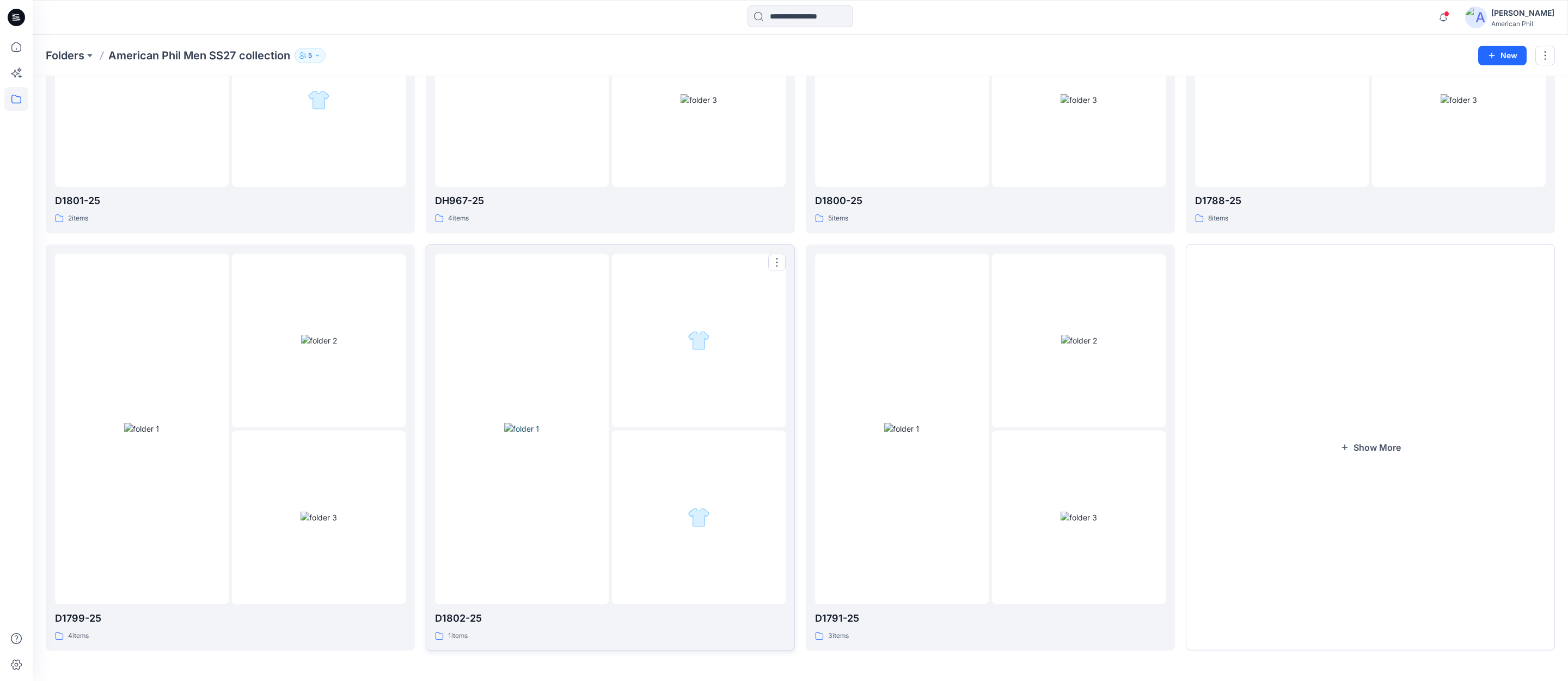
click at [521, 432] on img at bounding box center [521, 429] width 35 height 11
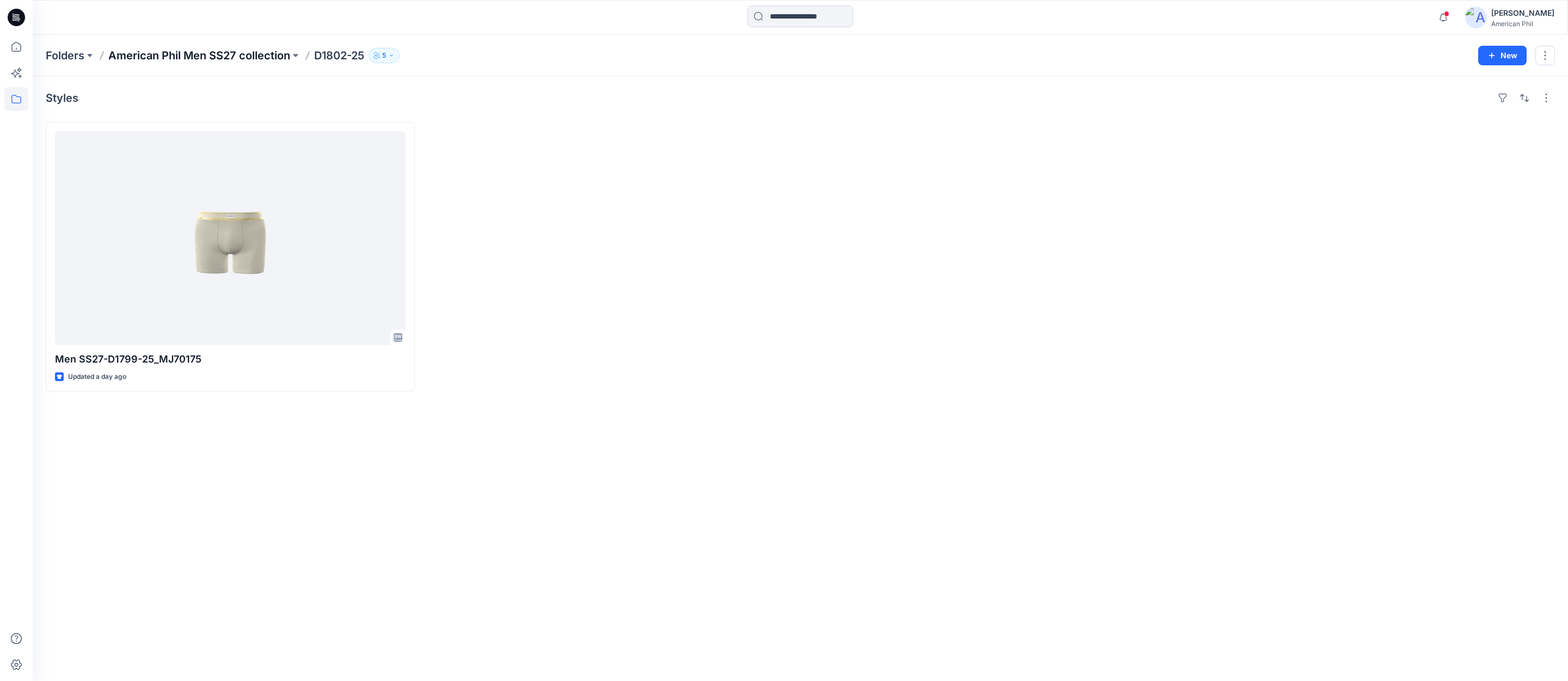
click at [163, 51] on p "American Phil Men SS27 collection" at bounding box center [199, 56] width 182 height 15
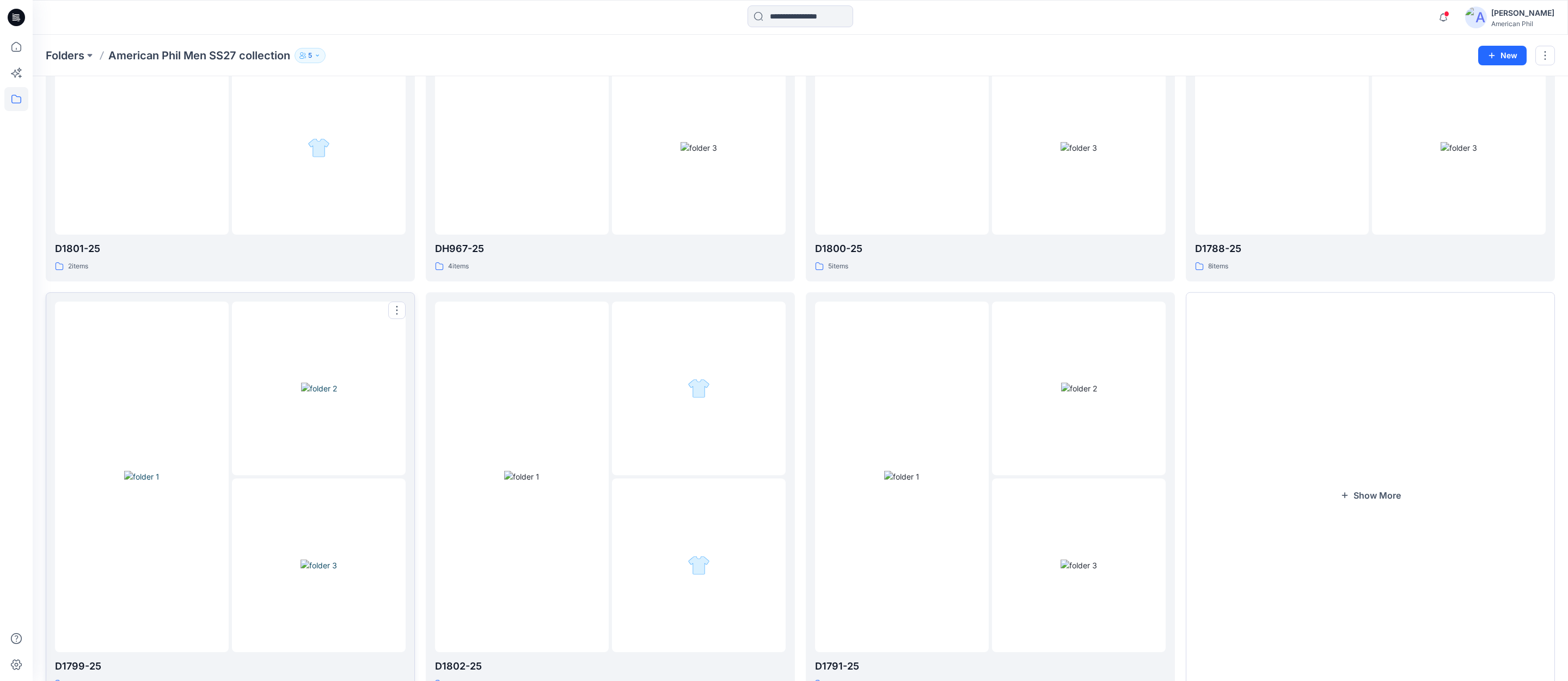
scroll to position [295, 0]
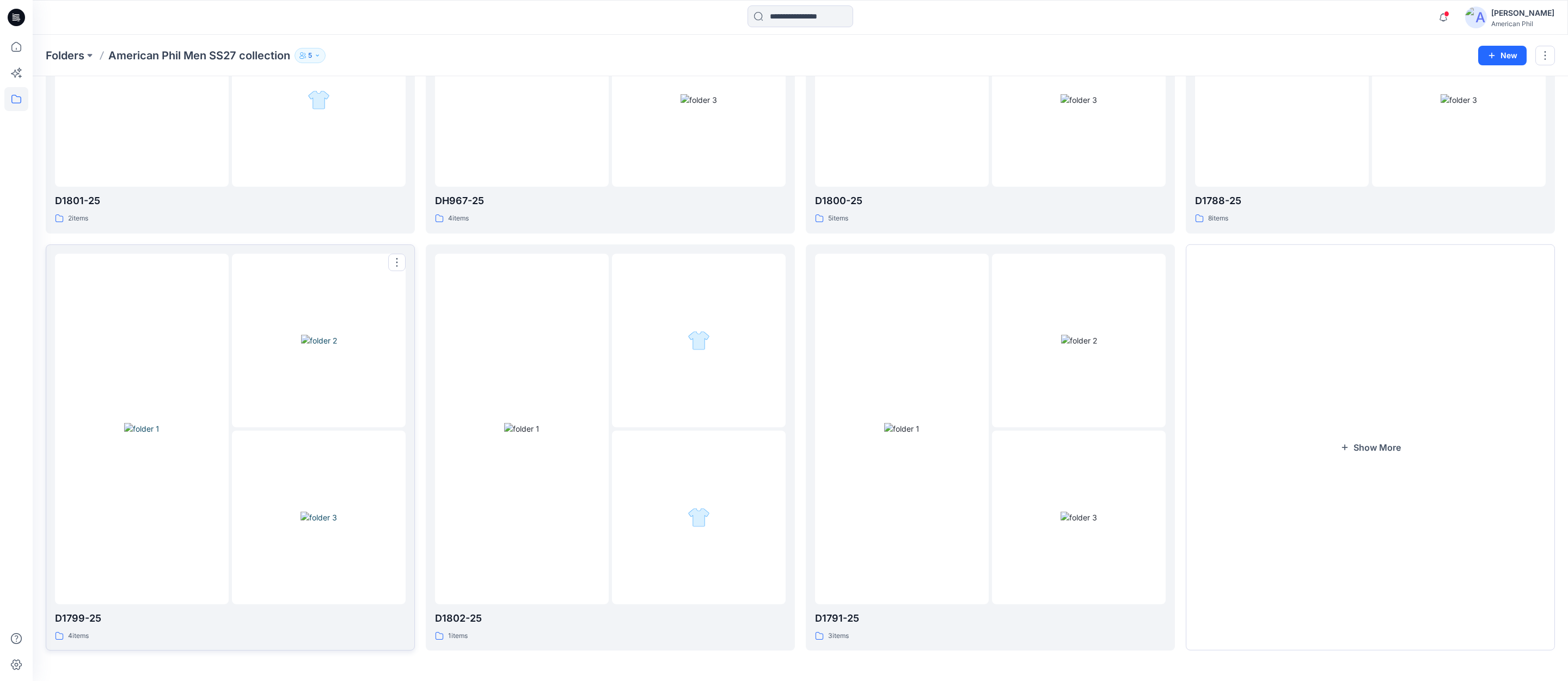
click at [142, 434] on img at bounding box center [142, 429] width 35 height 11
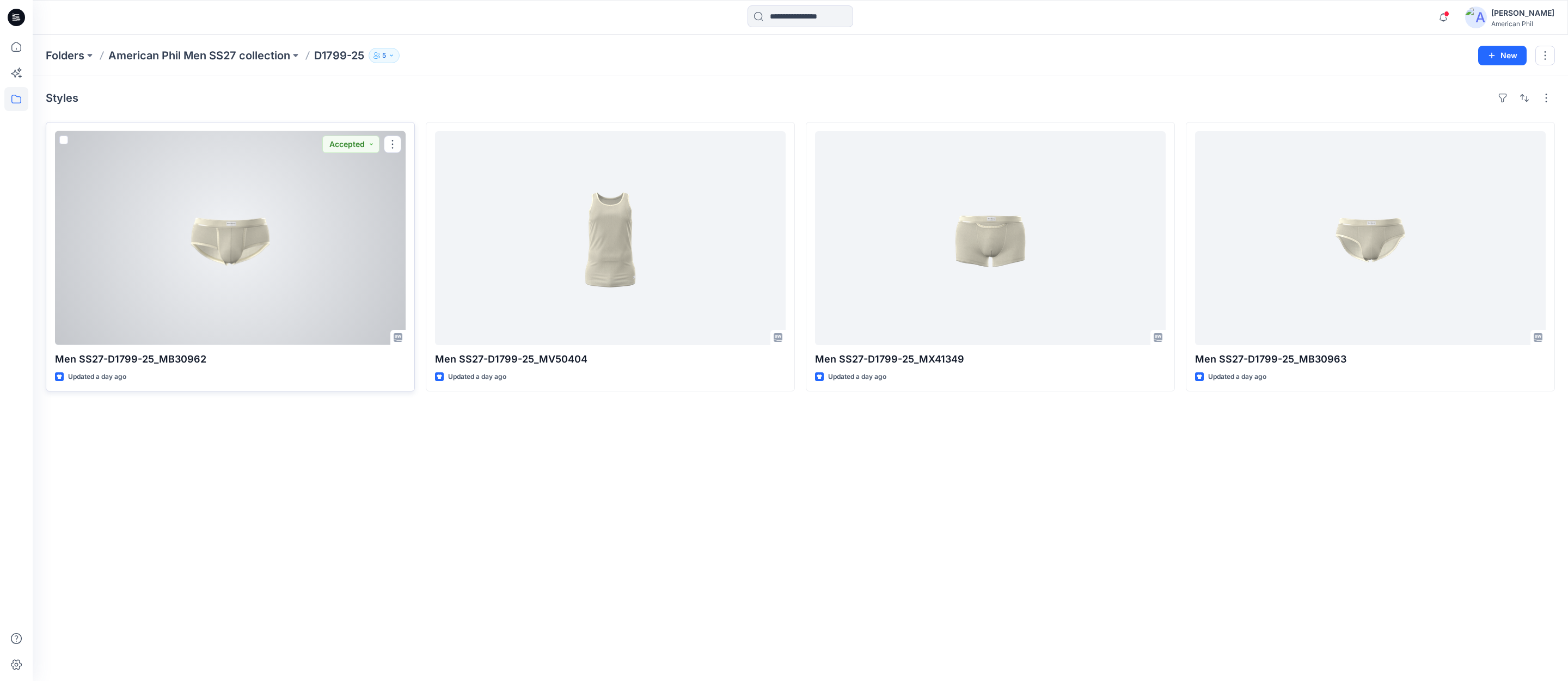
click at [235, 252] on div at bounding box center [230, 238] width 350 height 214
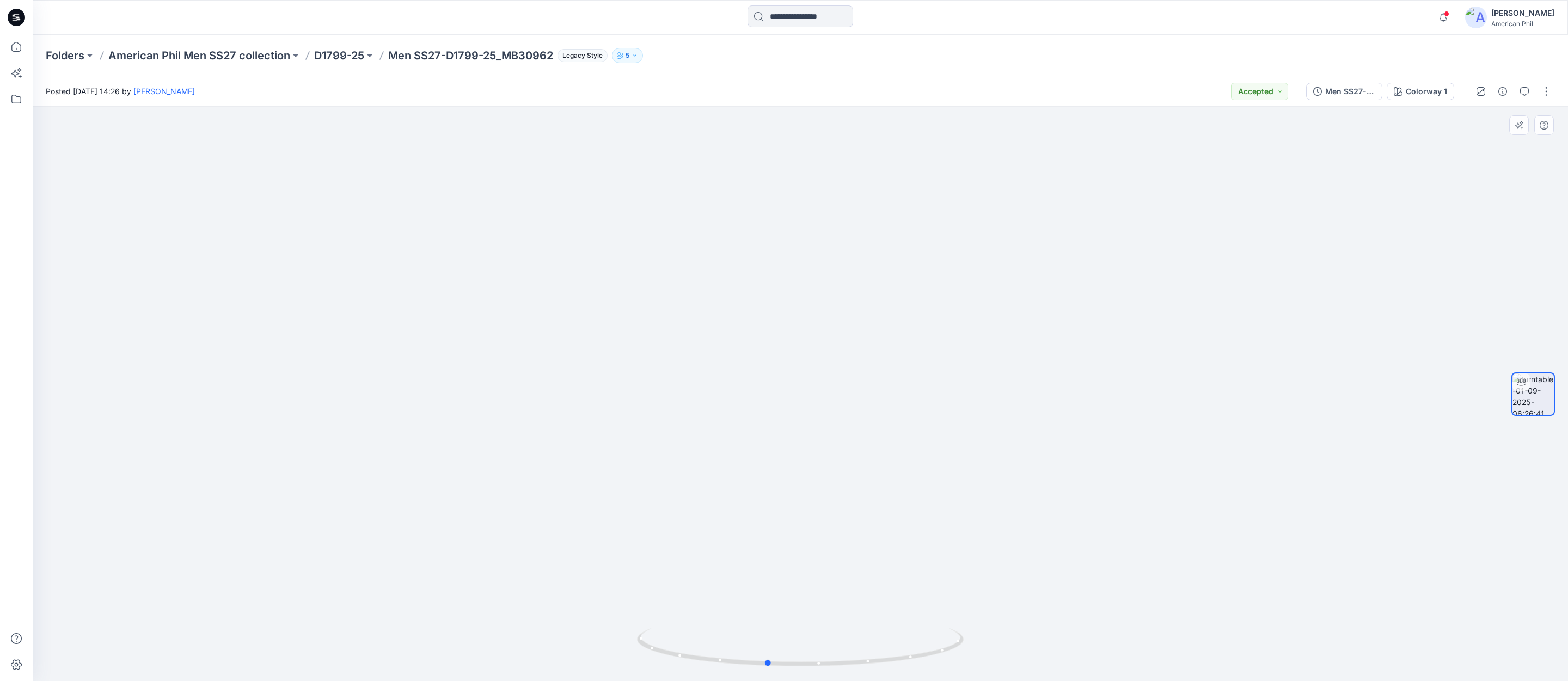
drag, startPoint x: 869, startPoint y: 659, endPoint x: 1157, endPoint y: 640, distance: 288.6
click at [1170, 639] on div at bounding box center [800, 394] width 1535 height 574
drag, startPoint x: 1094, startPoint y: 573, endPoint x: 1042, endPoint y: 541, distance: 61.1
click at [1042, 541] on img at bounding box center [800, 277] width 972 height 807
click at [638, 54] on icon "button" at bounding box center [634, 55] width 6 height 6
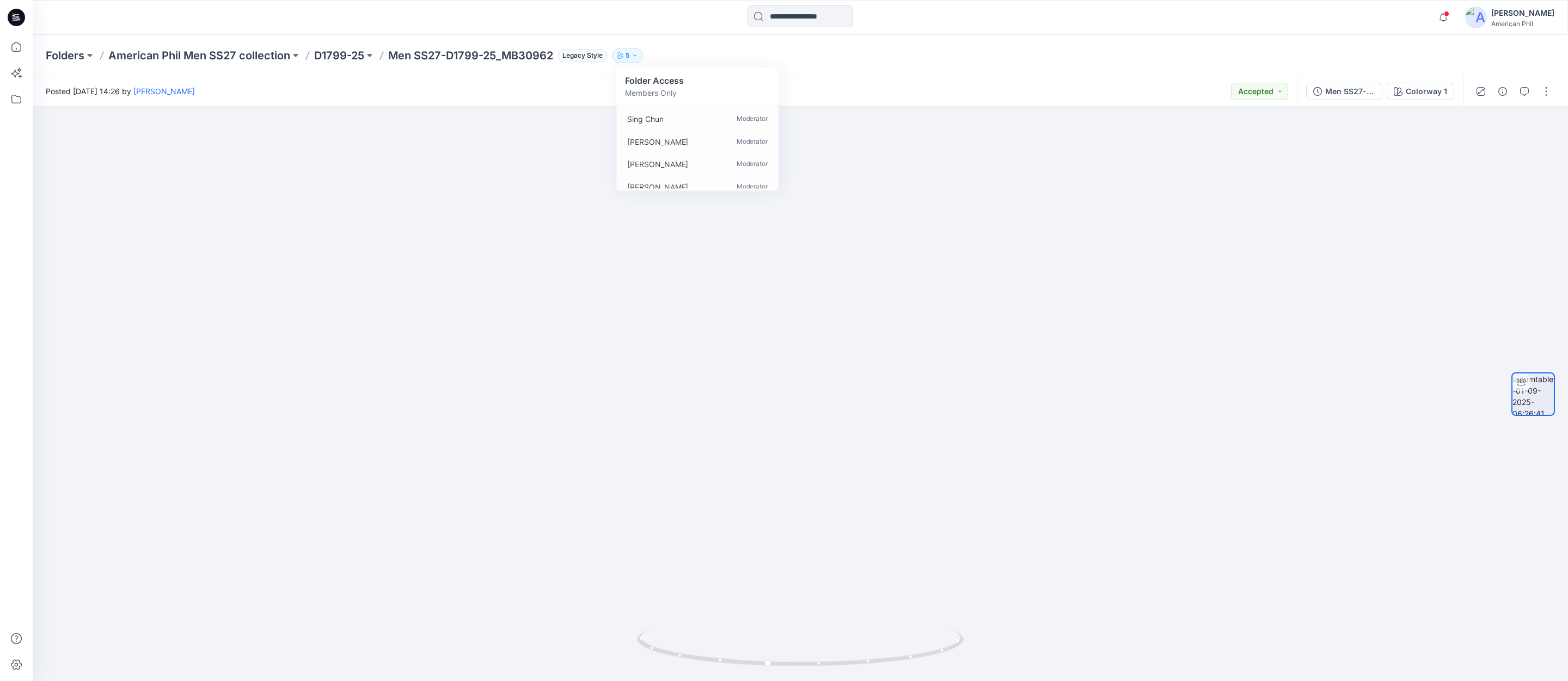
click at [895, 80] on div "Posted [DATE] 14:26 by [PERSON_NAME] Accepted" at bounding box center [664, 91] width 1264 height 30
click at [1448, 13] on span at bounding box center [1446, 14] width 6 height 6
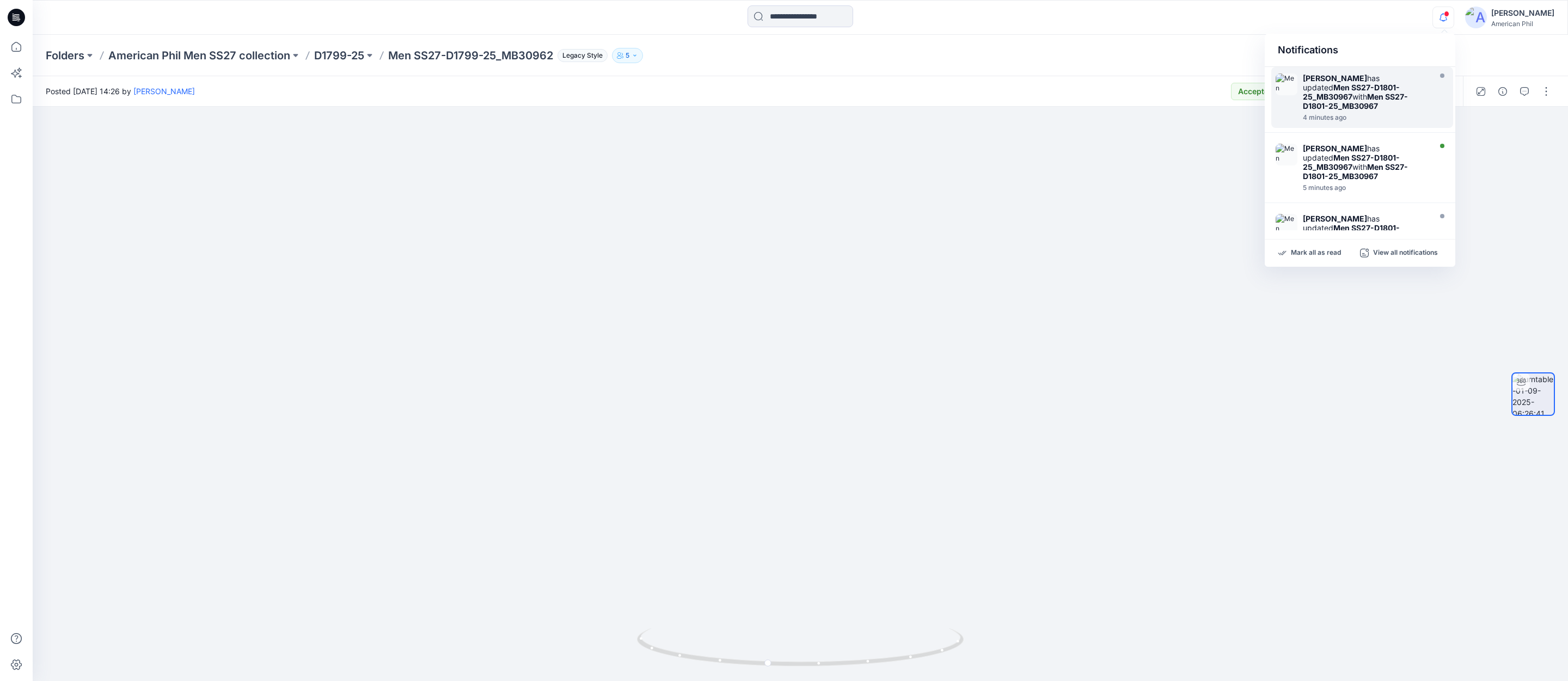
click at [1087, 47] on div "Folders American Phil Men SS27 collection D1799-25 Men SS27-D1799-25_MB30962 Le…" at bounding box center [800, 56] width 1535 height 42
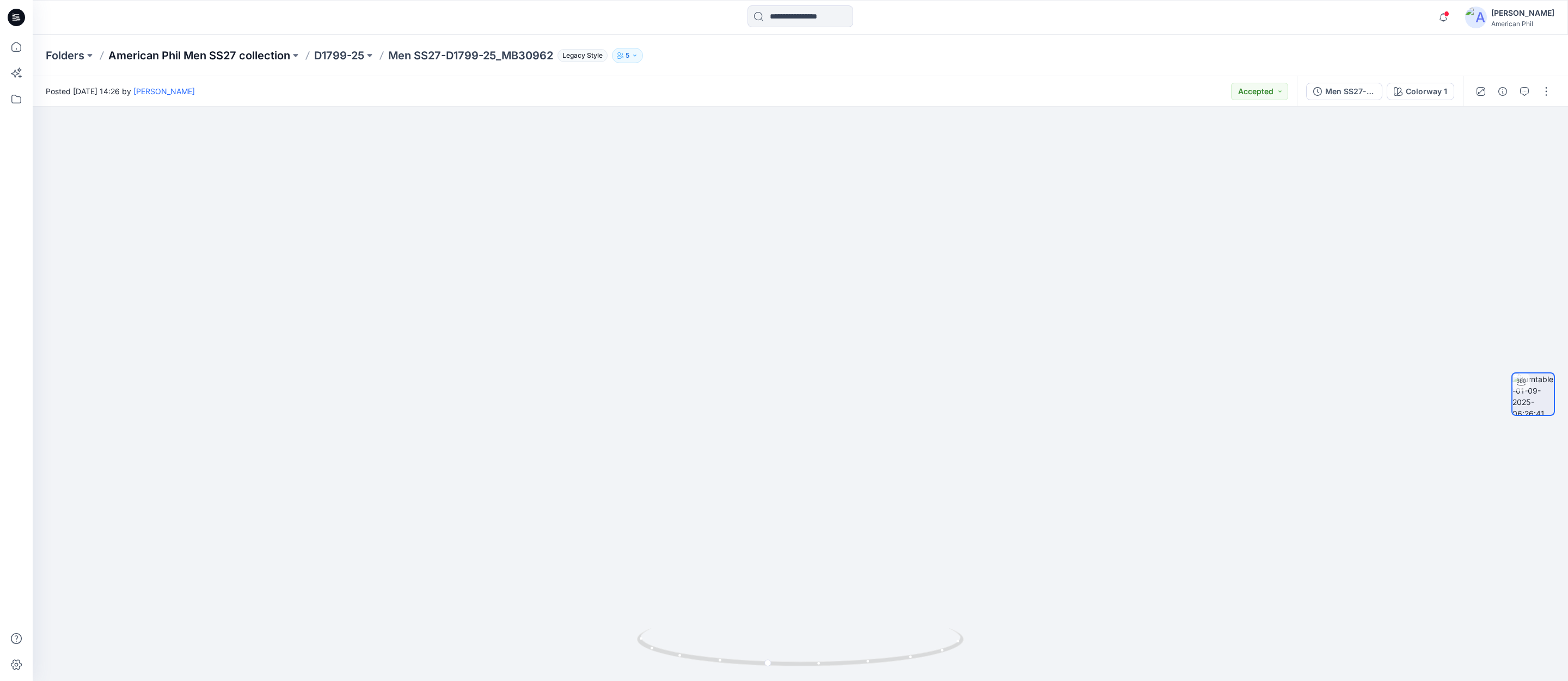
click at [153, 52] on p "American Phil Men SS27 collection" at bounding box center [199, 56] width 182 height 15
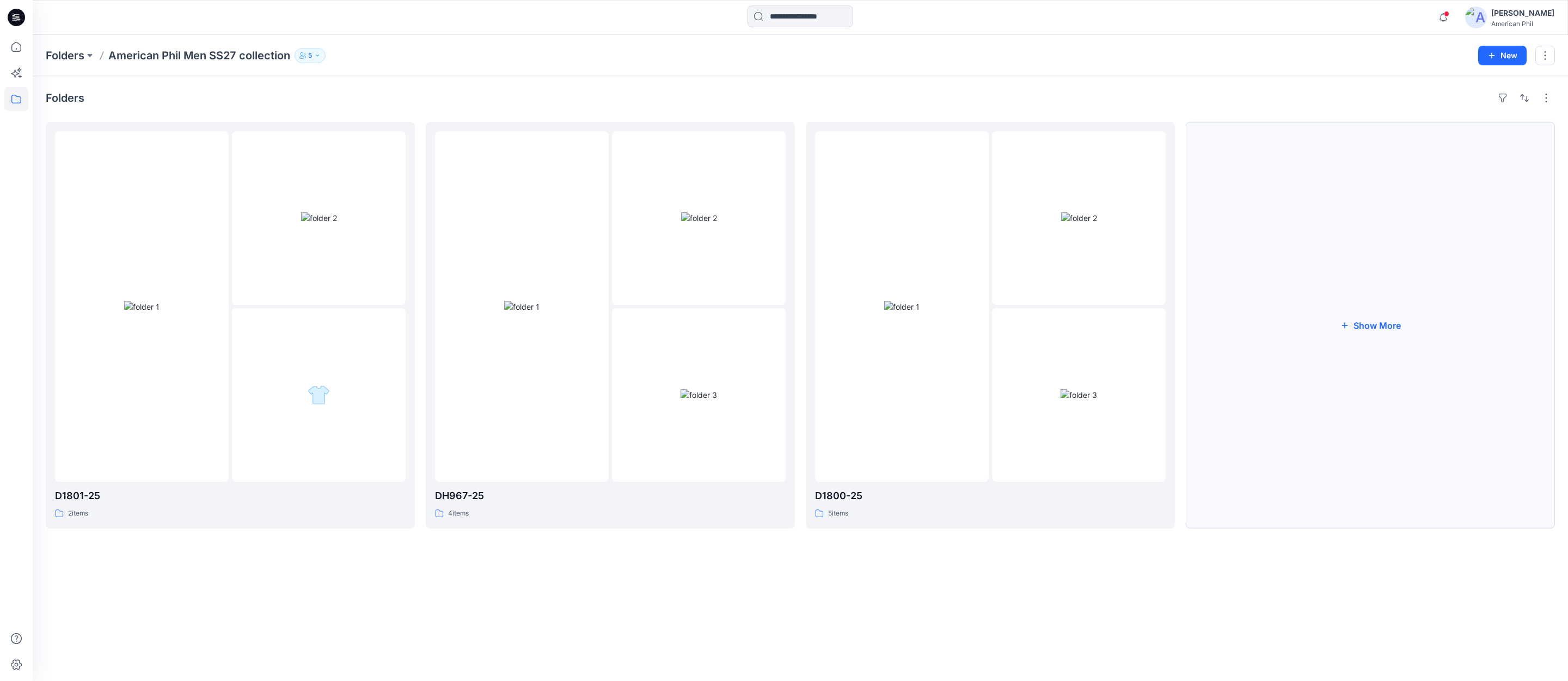
click at [1381, 327] on button "Show More" at bounding box center [1370, 325] width 369 height 407
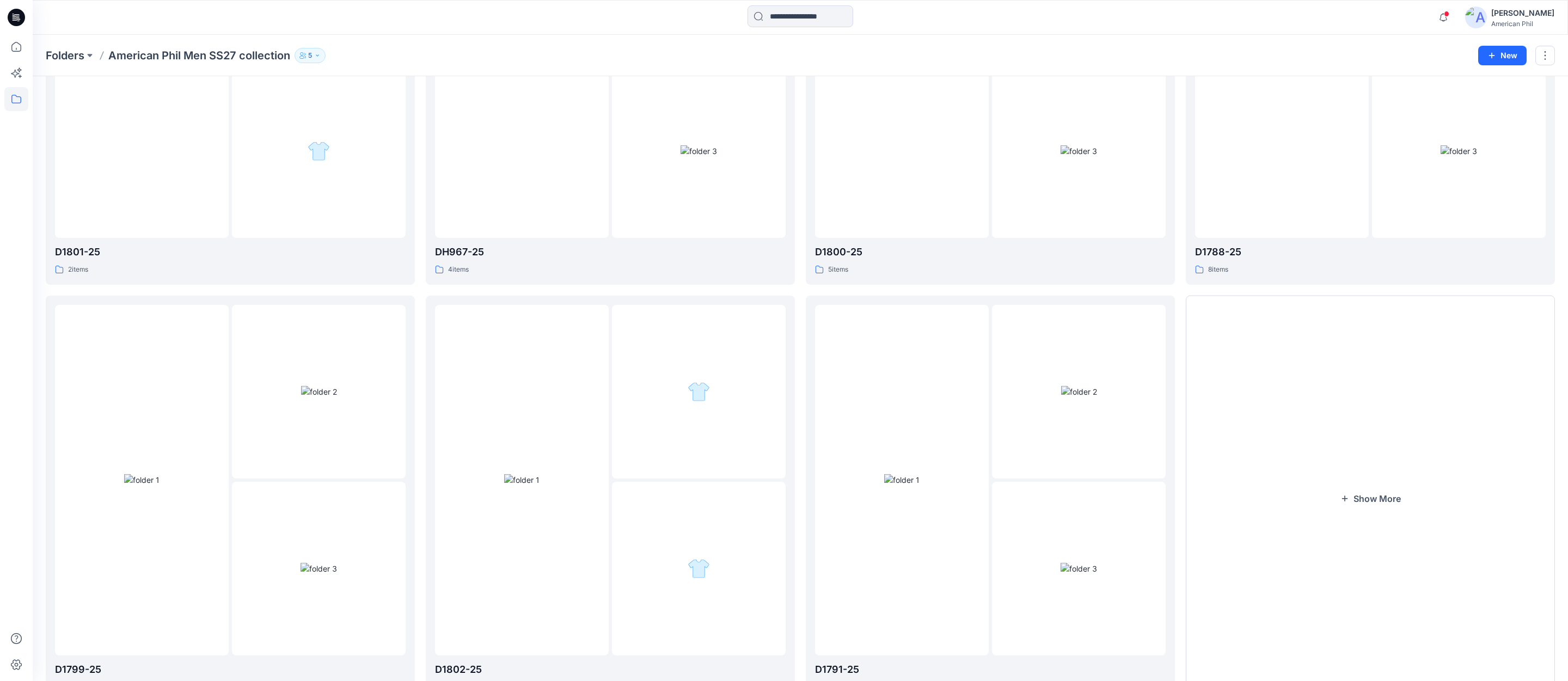
scroll to position [295, 0]
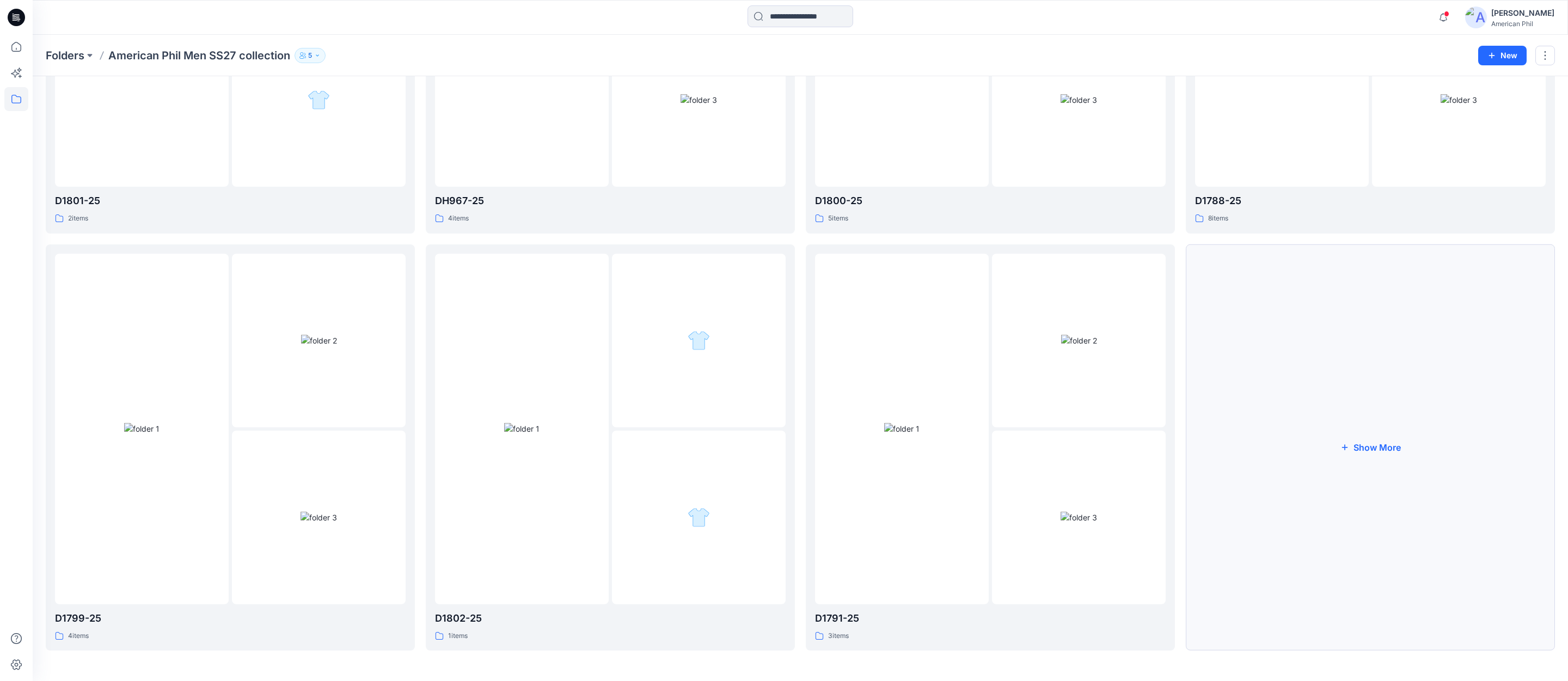
click at [1382, 448] on button "Show More" at bounding box center [1370, 448] width 369 height 407
click at [1377, 444] on button "Show More" at bounding box center [1370, 447] width 369 height 407
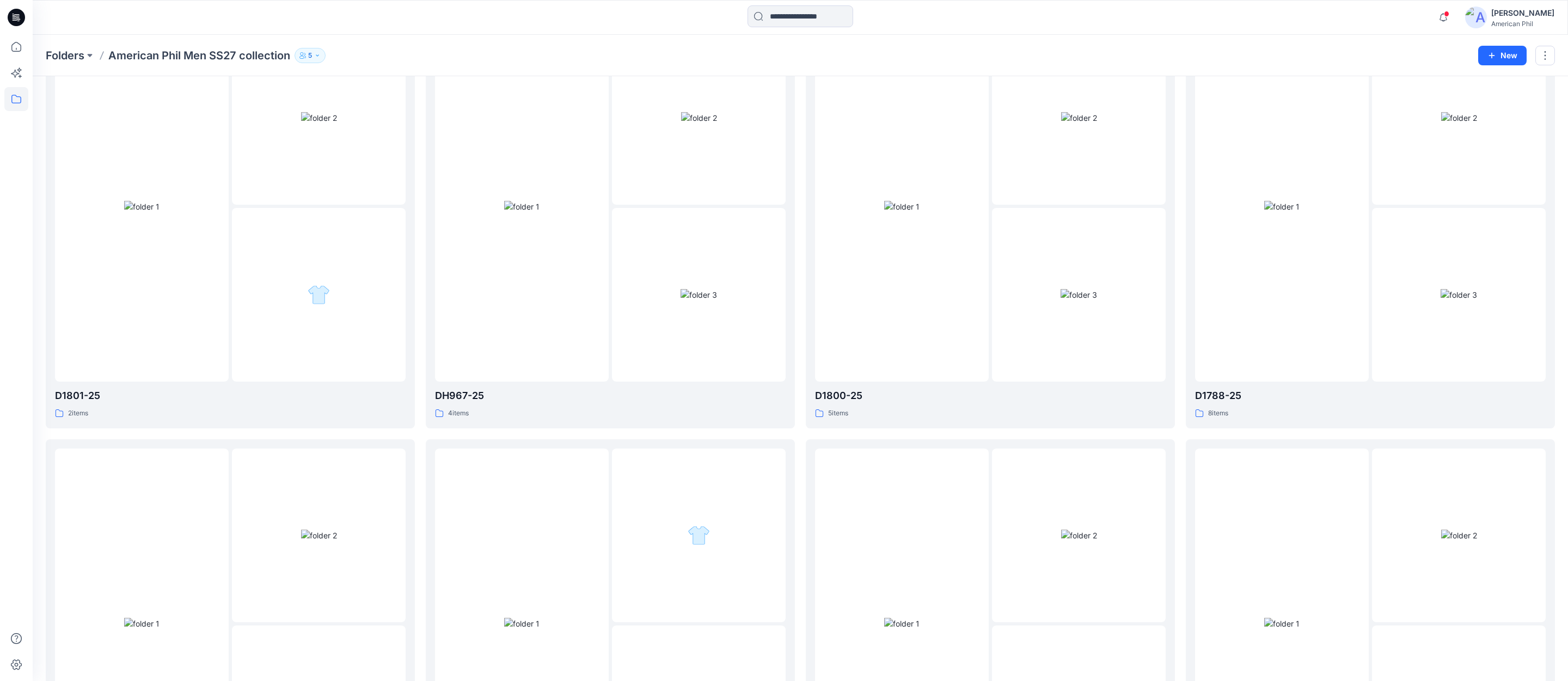
scroll to position [0, 0]
